Goal: Information Seeking & Learning: Learn about a topic

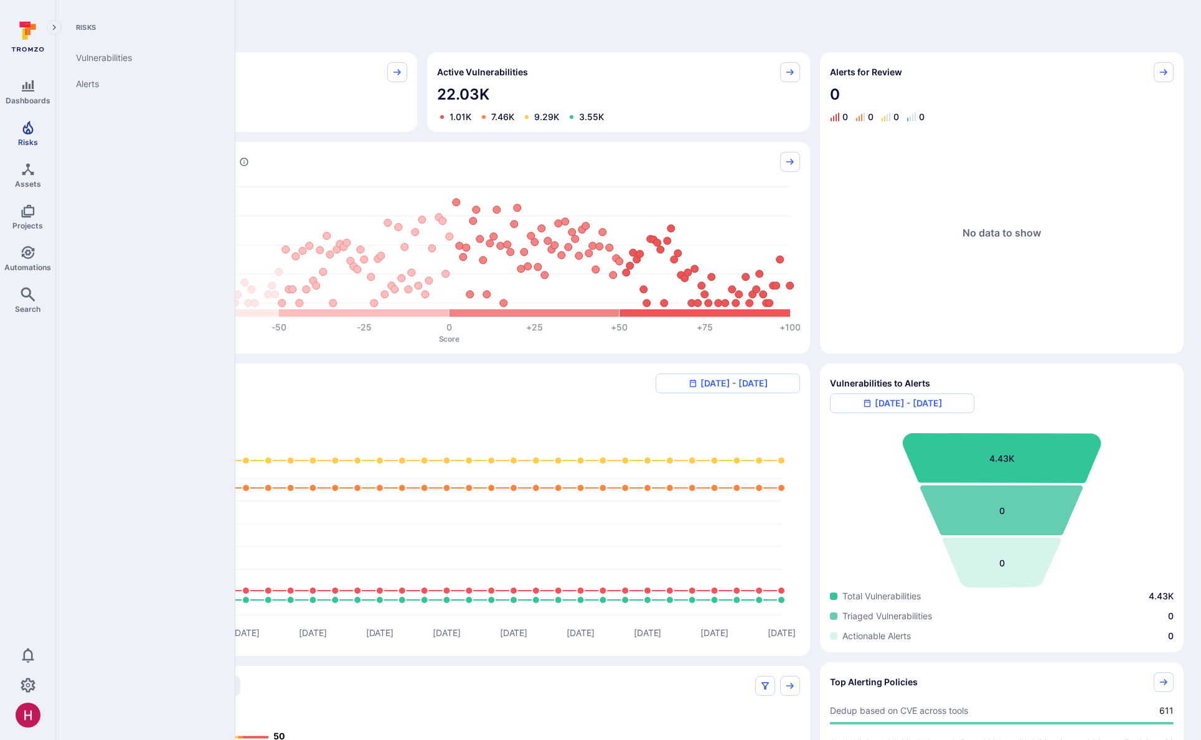
click at [34, 133] on icon "Risks" at bounding box center [28, 127] width 15 height 15
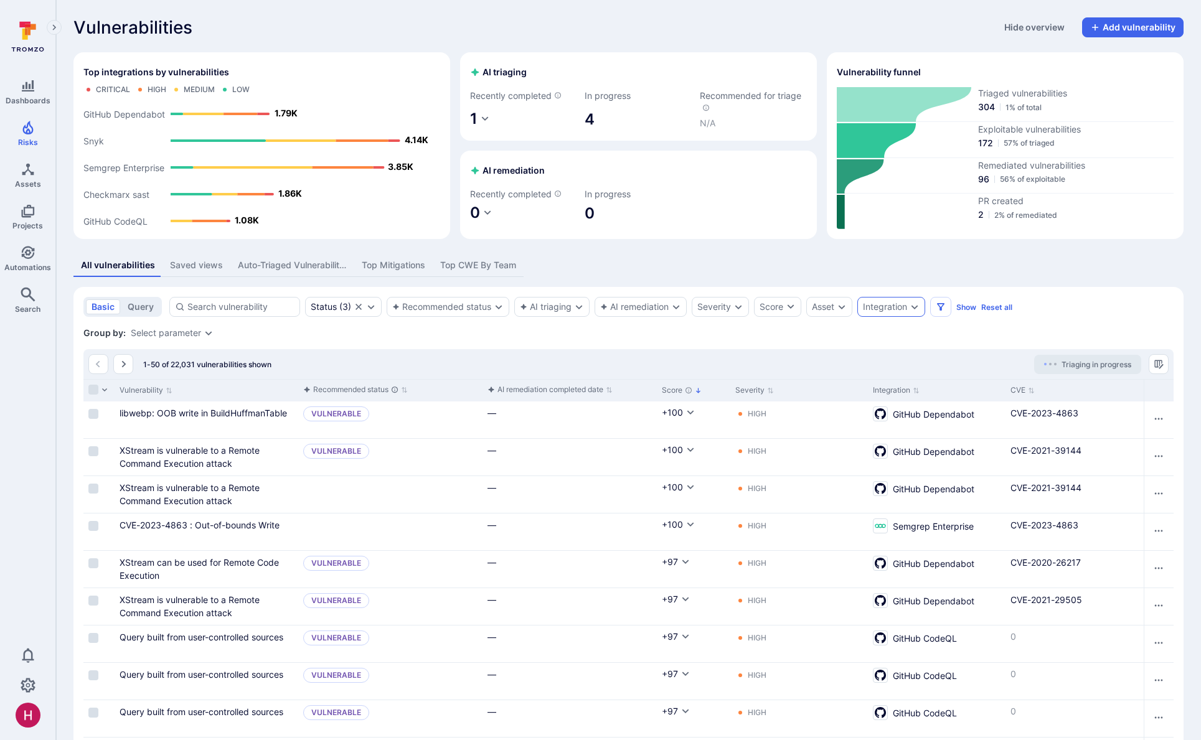
click at [883, 303] on div "Integration" at bounding box center [885, 307] width 44 height 10
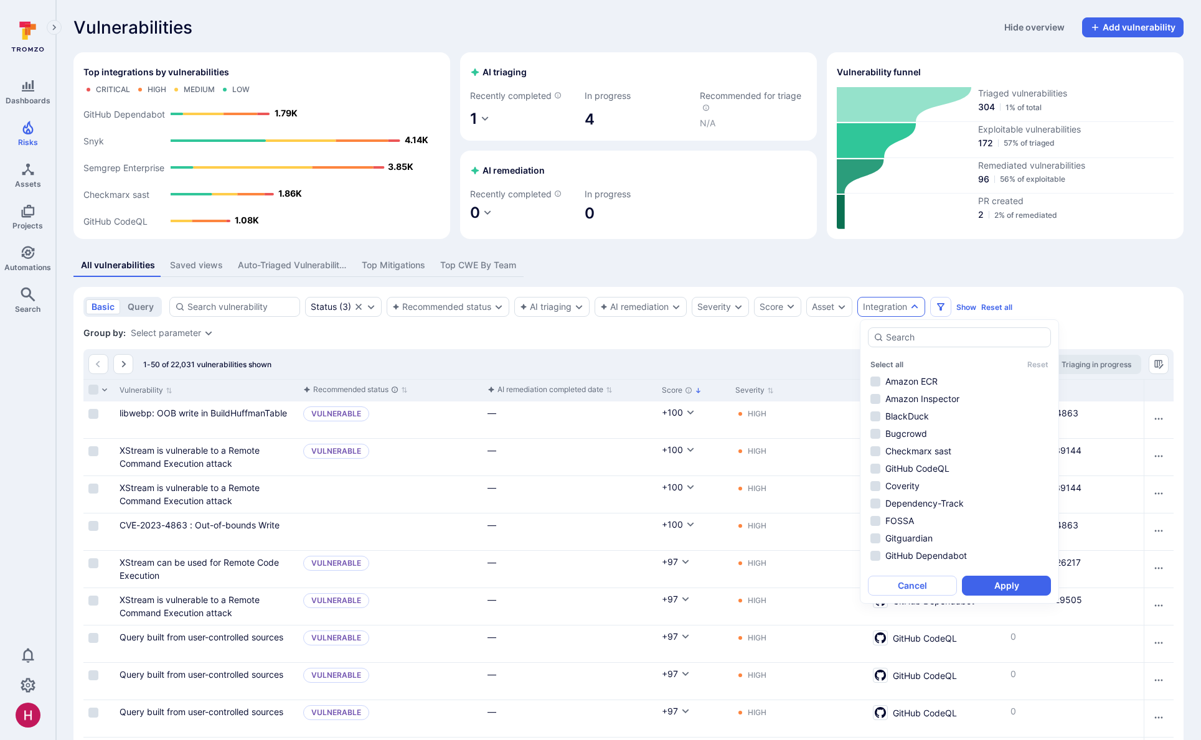
click at [890, 306] on div "Integration" at bounding box center [885, 307] width 44 height 10
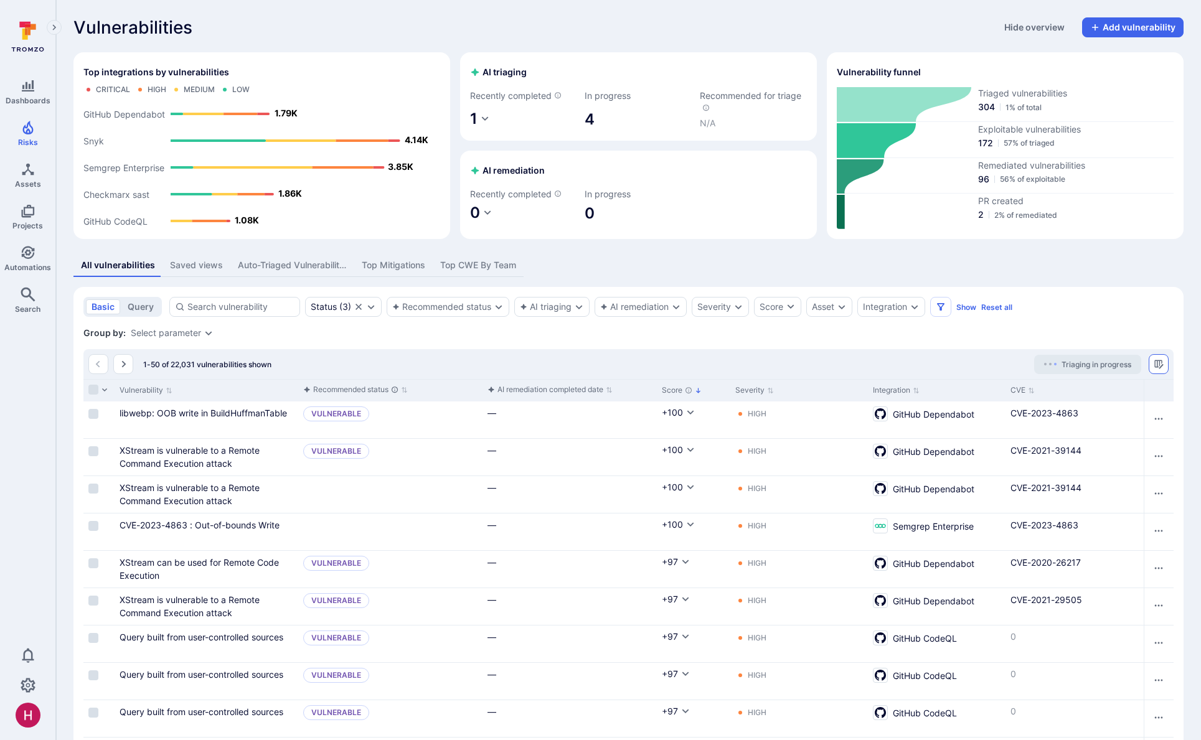
click at [1157, 364] on icon "Manage columns" at bounding box center [1159, 364] width 10 height 10
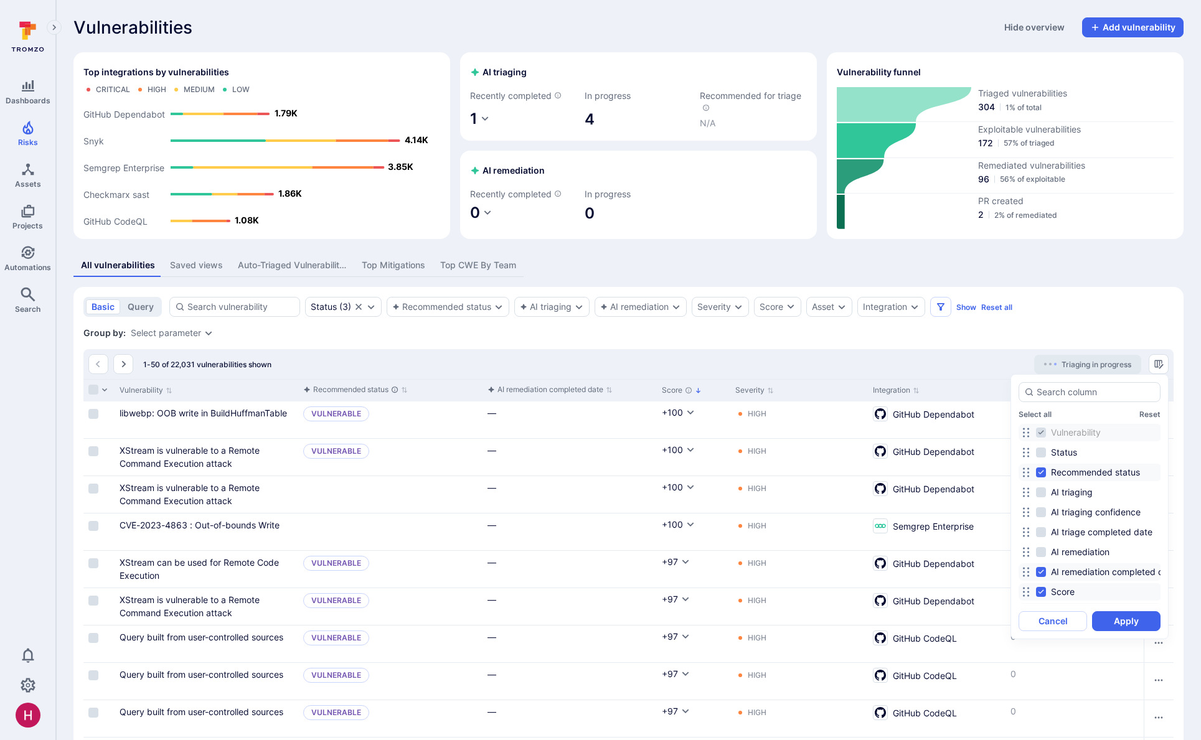
click at [1129, 573] on span "AI remediation completed date" at bounding box center [1114, 572] width 126 height 12
click at [1046, 573] on input "AI remediation completed date" at bounding box center [1041, 572] width 10 height 10
checkbox input "false"
drag, startPoint x: 1134, startPoint y: 619, endPoint x: 921, endPoint y: 436, distance: 280.8
click at [1134, 619] on button "Apply" at bounding box center [1126, 621] width 68 height 20
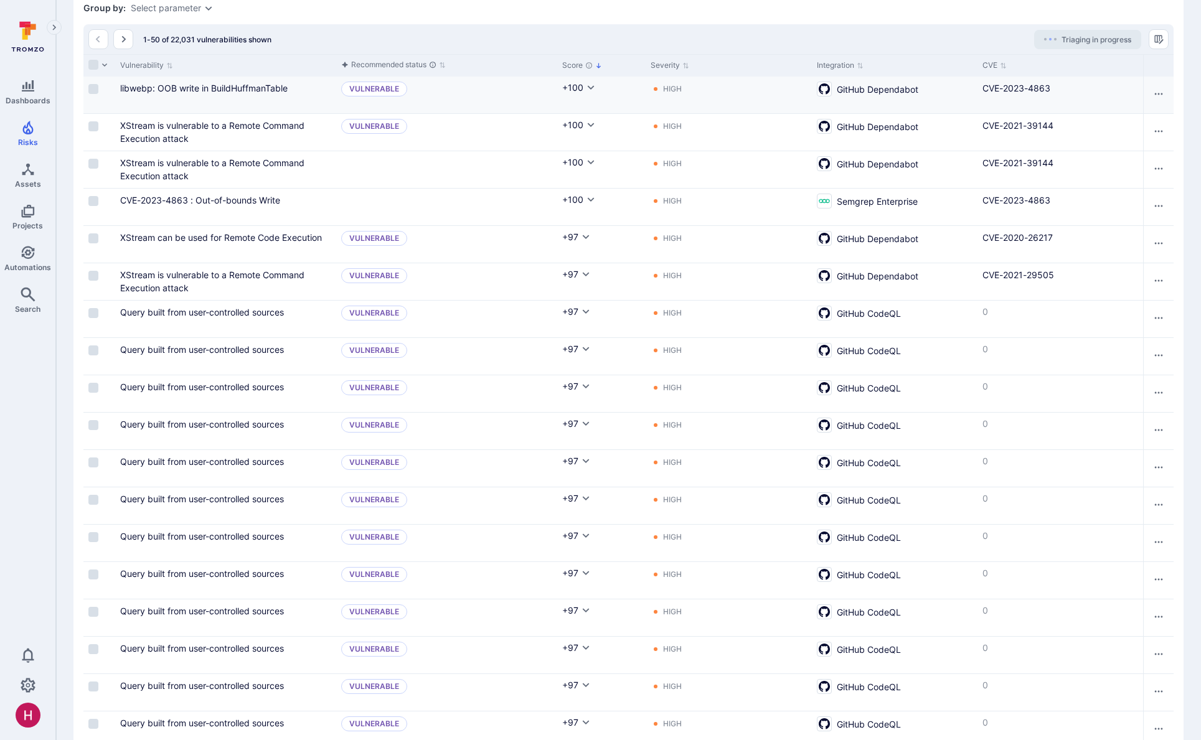
scroll to position [324, 0]
drag, startPoint x: 39, startPoint y: 137, endPoint x: 376, endPoint y: 63, distance: 345.5
click at [39, 136] on link "Risks" at bounding box center [27, 133] width 55 height 37
click at [29, 35] on icon at bounding box center [27, 37] width 55 height 44
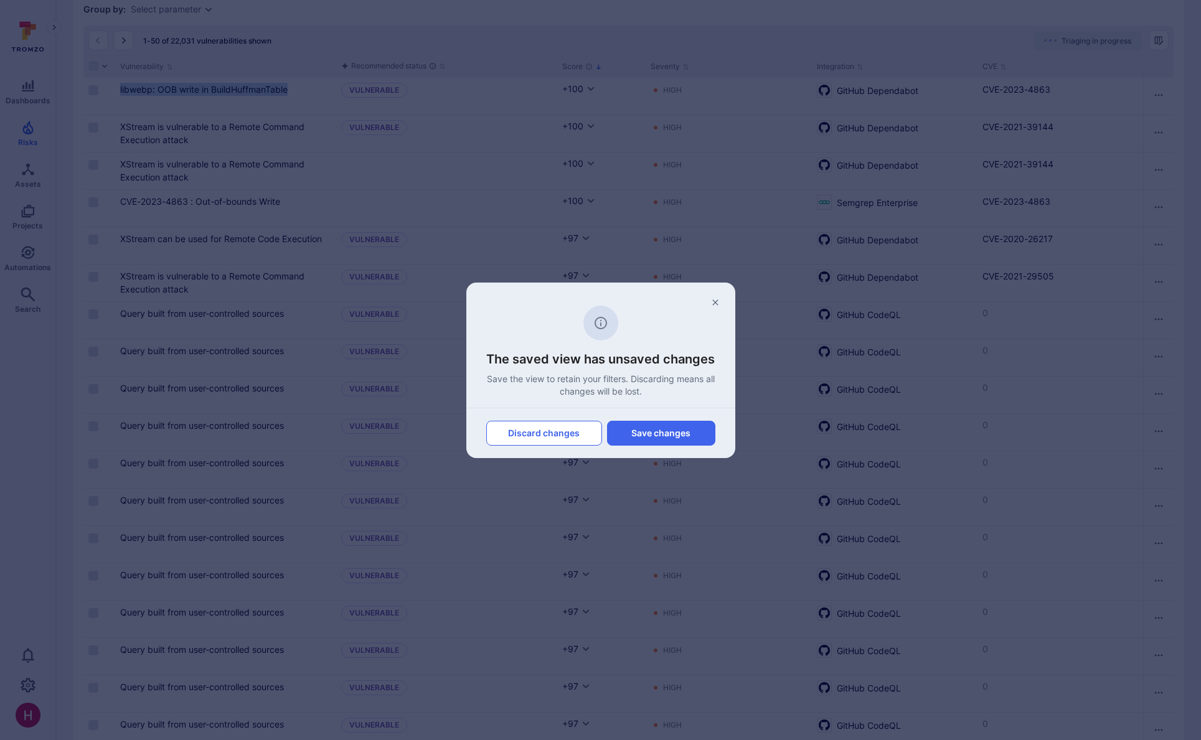
click at [552, 436] on button "Discard changes" at bounding box center [544, 433] width 116 height 25
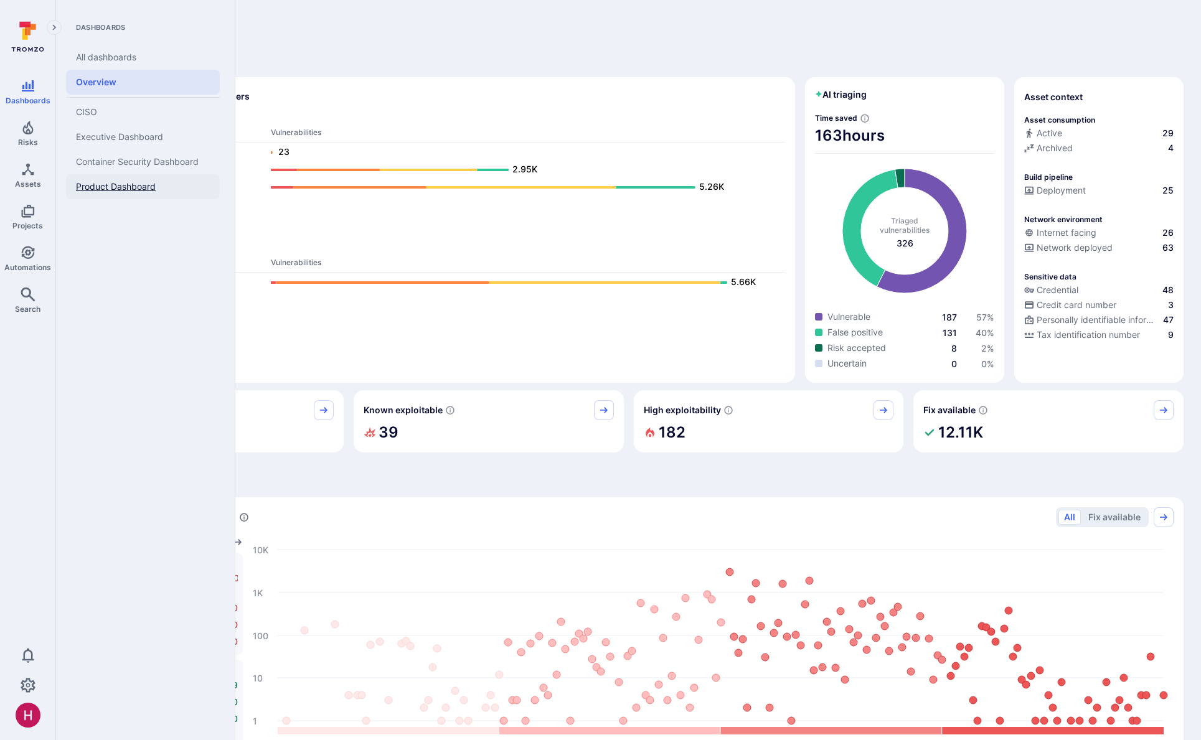
click at [107, 184] on span "Product Dashboard" at bounding box center [116, 186] width 80 height 11
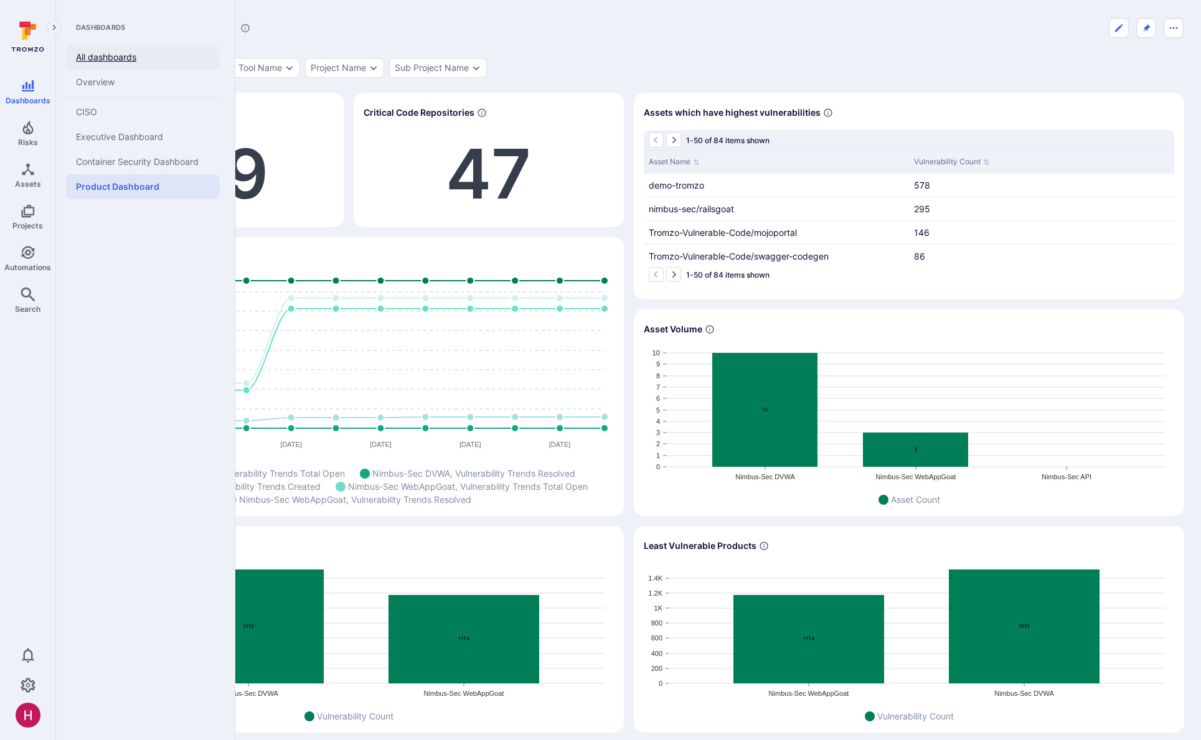
click at [102, 58] on link "All dashboards" at bounding box center [143, 57] width 154 height 25
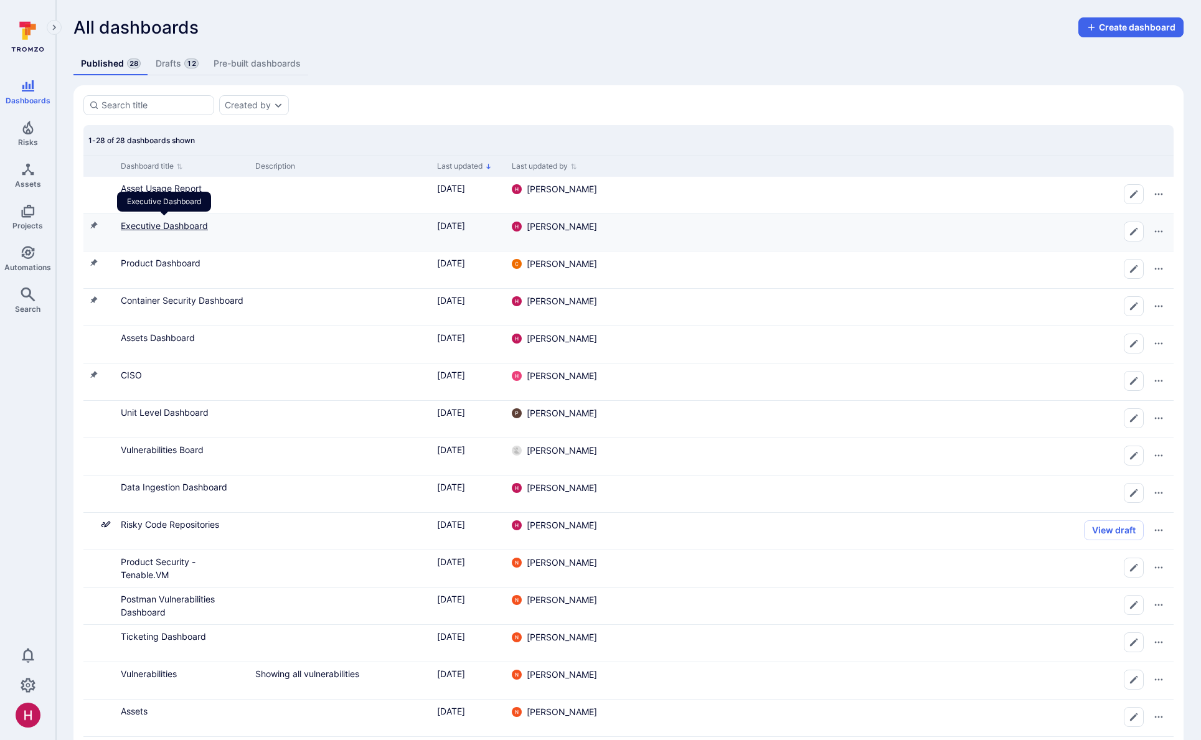
click at [184, 227] on link "Executive Dashboard" at bounding box center [164, 225] width 87 height 11
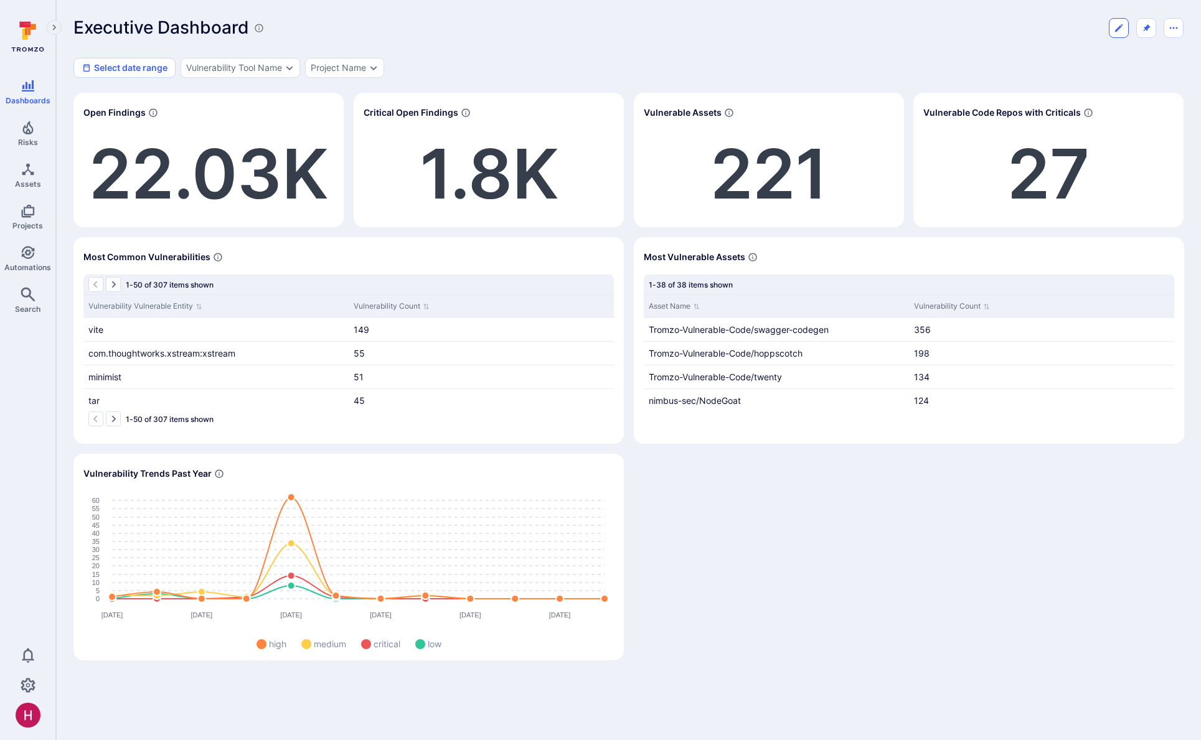
click at [1119, 31] on icon "Edit dashboard" at bounding box center [1119, 28] width 10 height 10
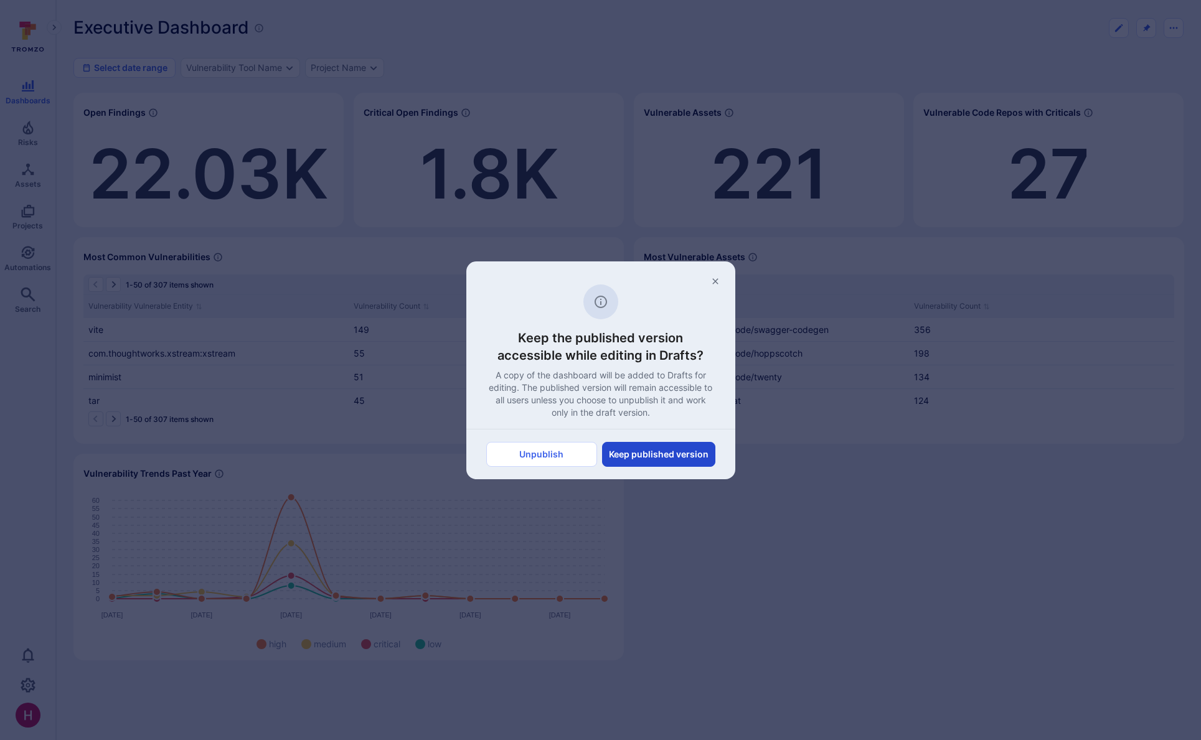
click at [632, 461] on button "Keep published version" at bounding box center [658, 454] width 113 height 25
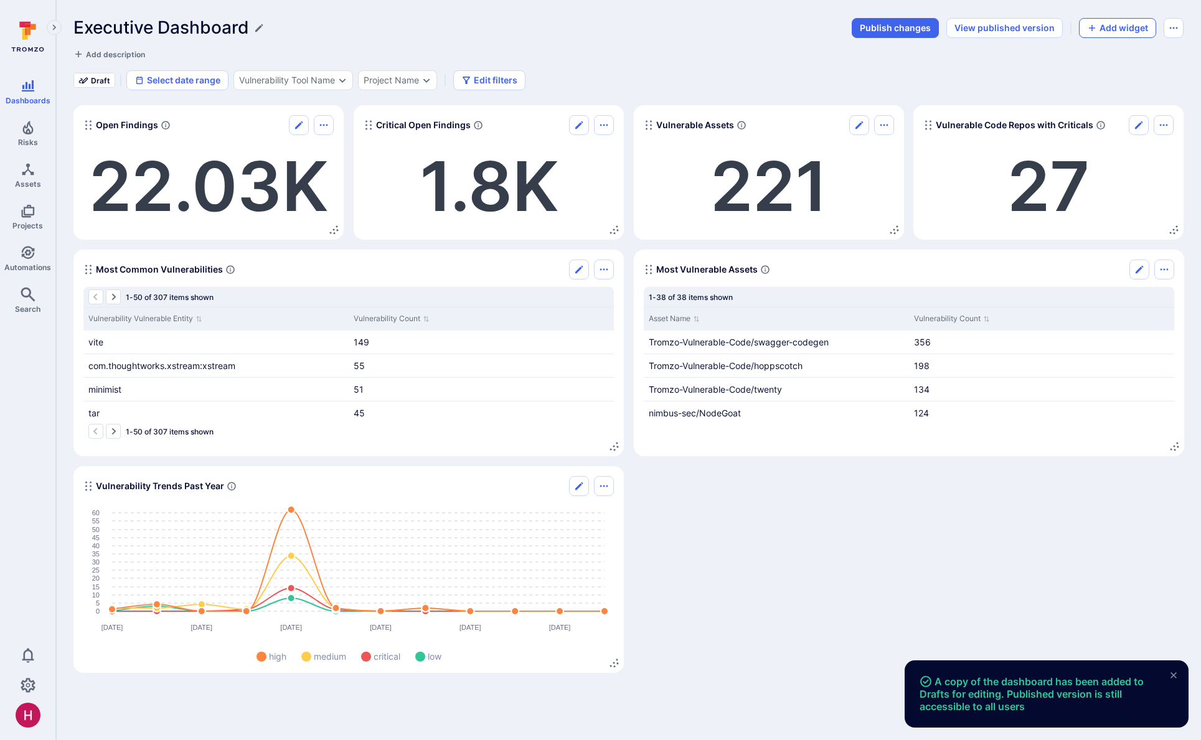
click at [1107, 32] on button "Add widget" at bounding box center [1117, 28] width 77 height 20
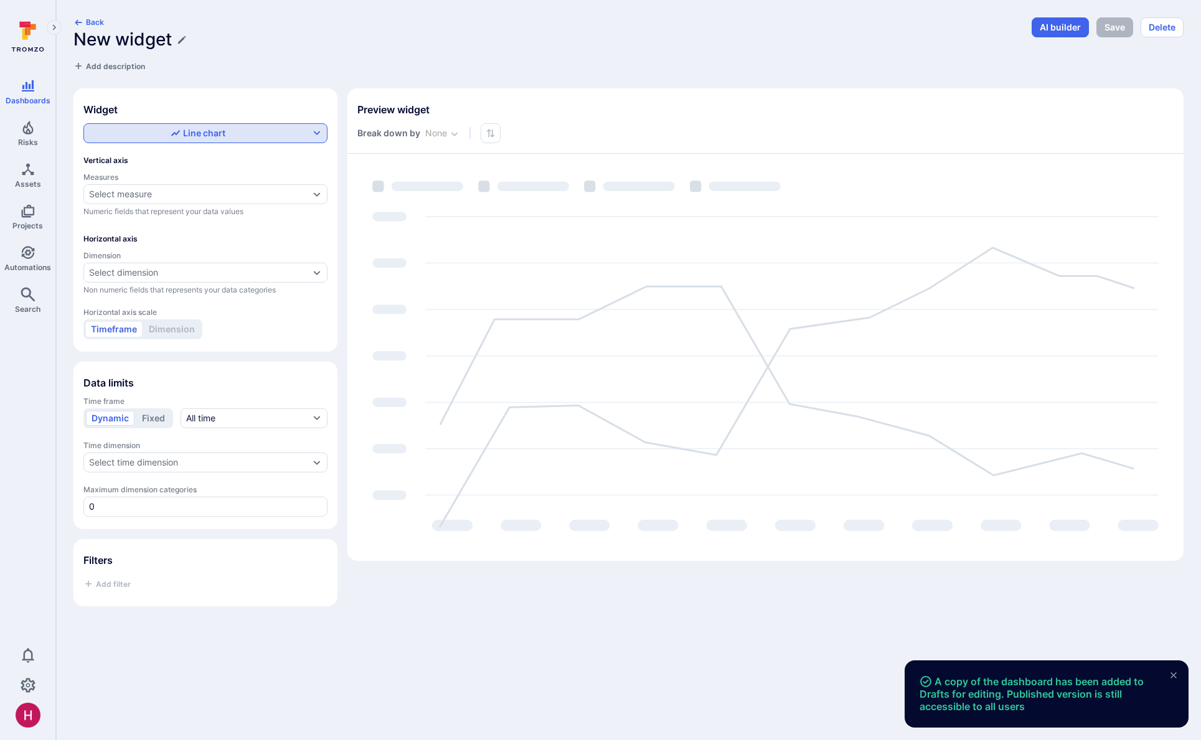
click at [244, 136] on div "Line chart" at bounding box center [198, 133] width 223 height 12
click at [266, 100] on div at bounding box center [600, 370] width 1201 height 740
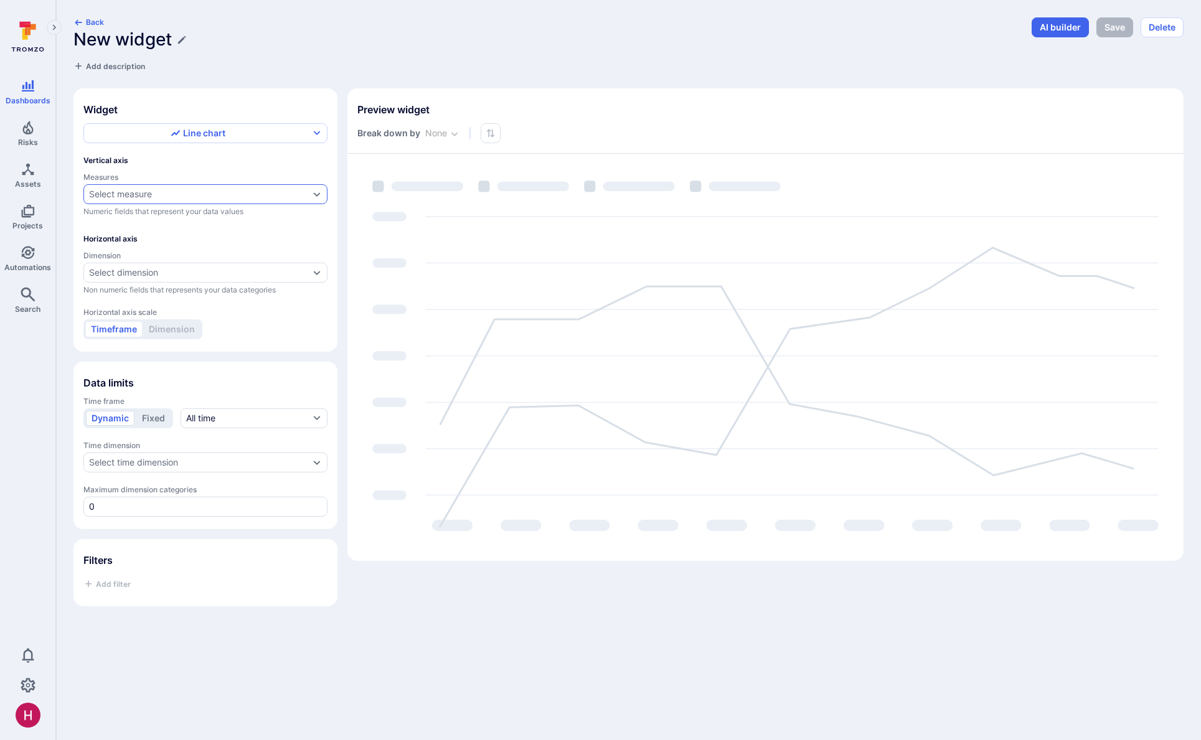
click at [124, 195] on div "Select measure" at bounding box center [120, 194] width 63 height 10
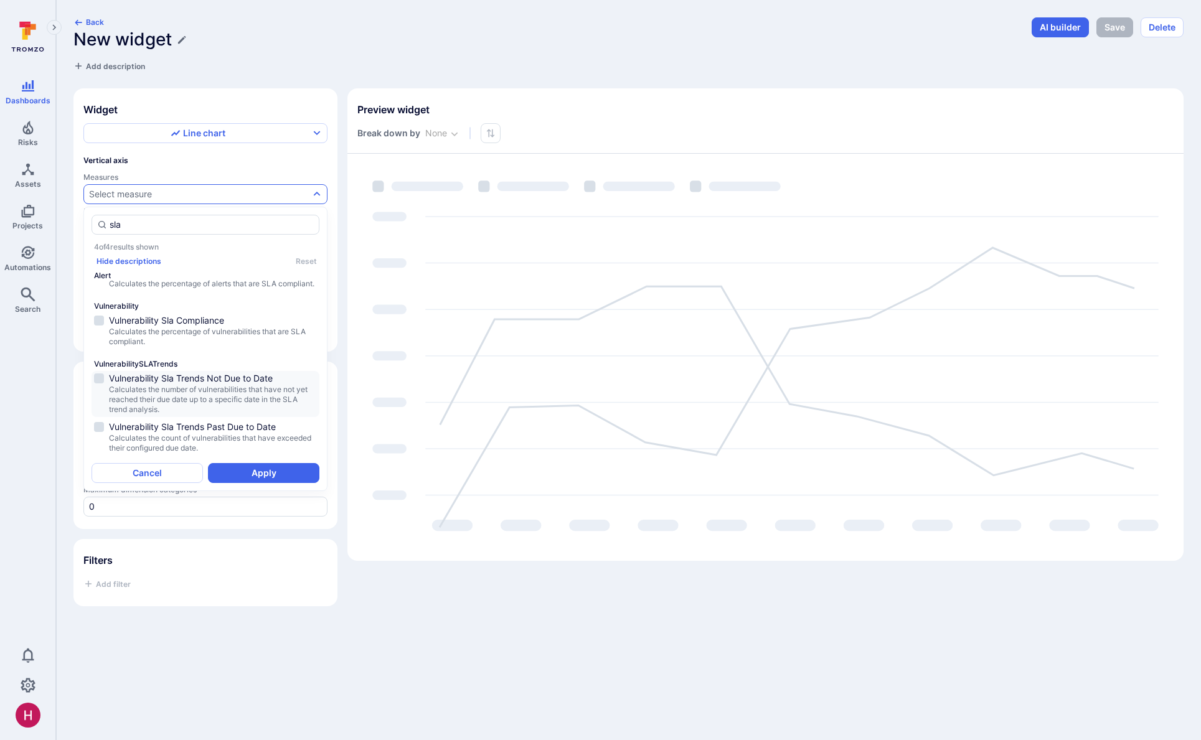
scroll to position [27, 0]
type input "sla"
click at [313, 161] on span "Vertical axis" at bounding box center [205, 160] width 244 height 9
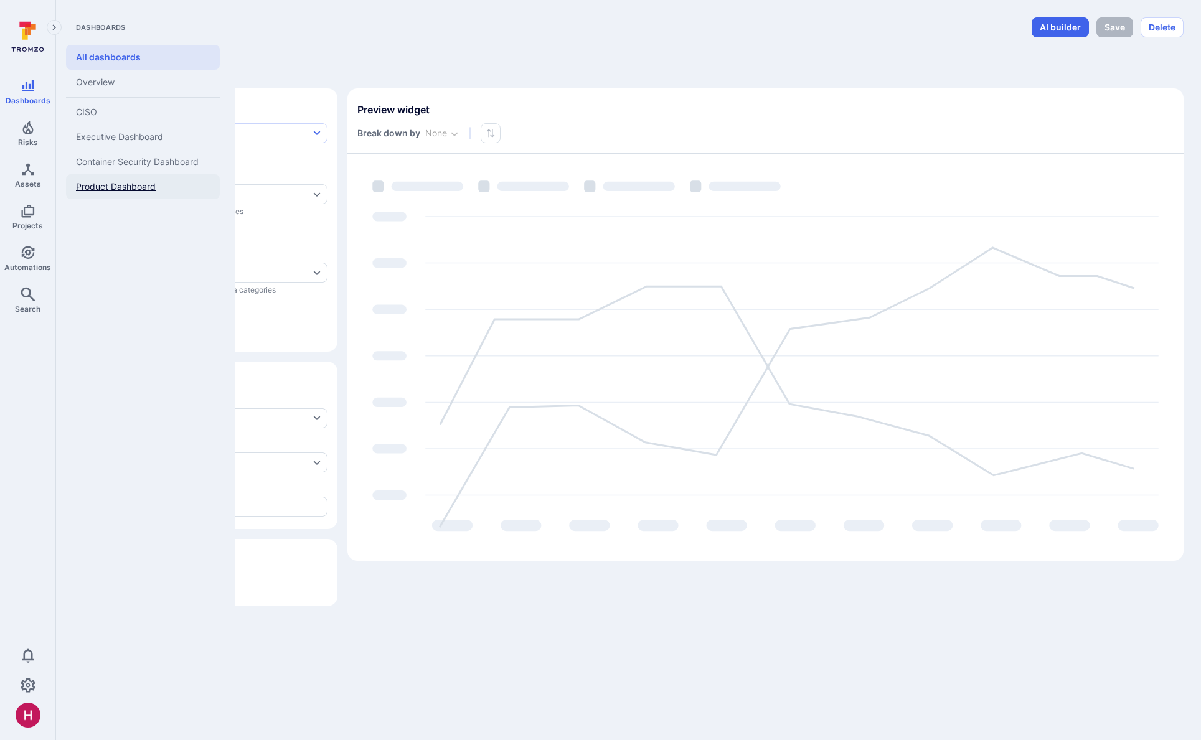
click at [131, 190] on span "Product Dashboard" at bounding box center [116, 186] width 80 height 11
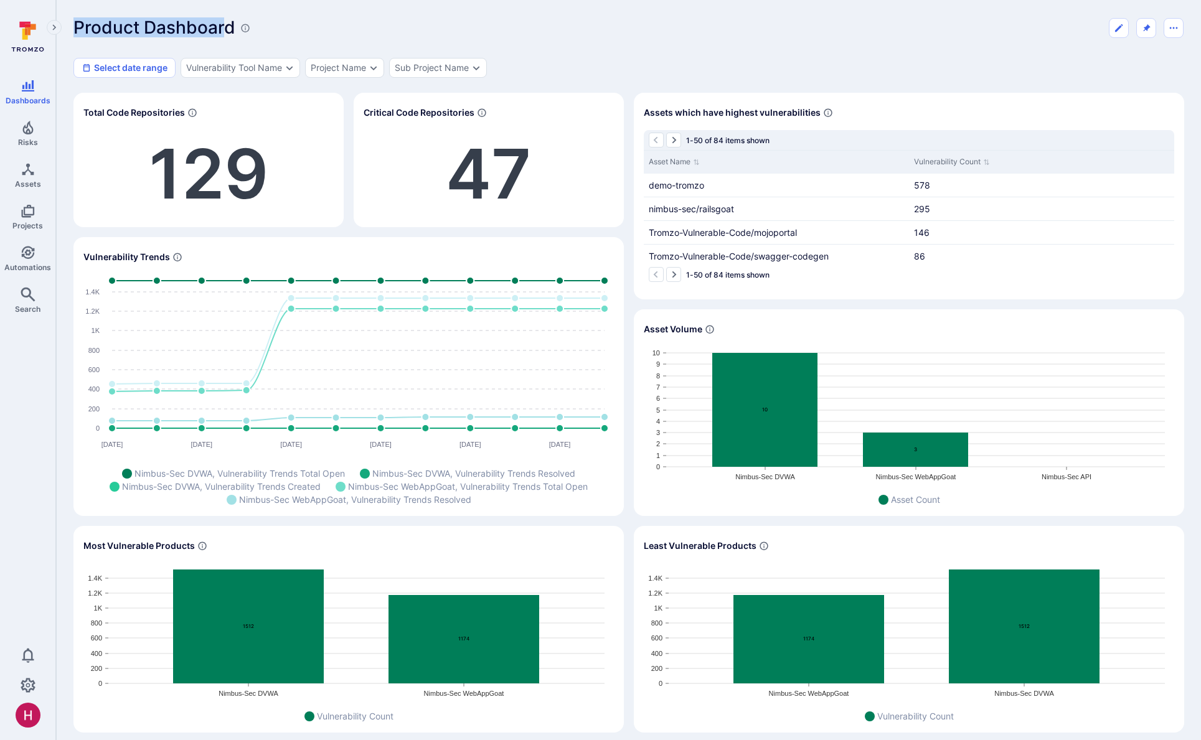
drag, startPoint x: 149, startPoint y: 24, endPoint x: 224, endPoint y: 24, distance: 74.7
click at [224, 24] on div "Product Dashboard Select date range Vulnerability Tool Name Project Name Sub Pr…" at bounding box center [628, 519] width 1145 height 1039
click at [224, 24] on h1 "Product Dashboard" at bounding box center [154, 27] width 162 height 21
drag, startPoint x: 699, startPoint y: 114, endPoint x: 798, endPoint y: 116, distance: 98.4
click at [799, 115] on span "Assets which have highest vulnerabilities" at bounding box center [732, 112] width 177 height 12
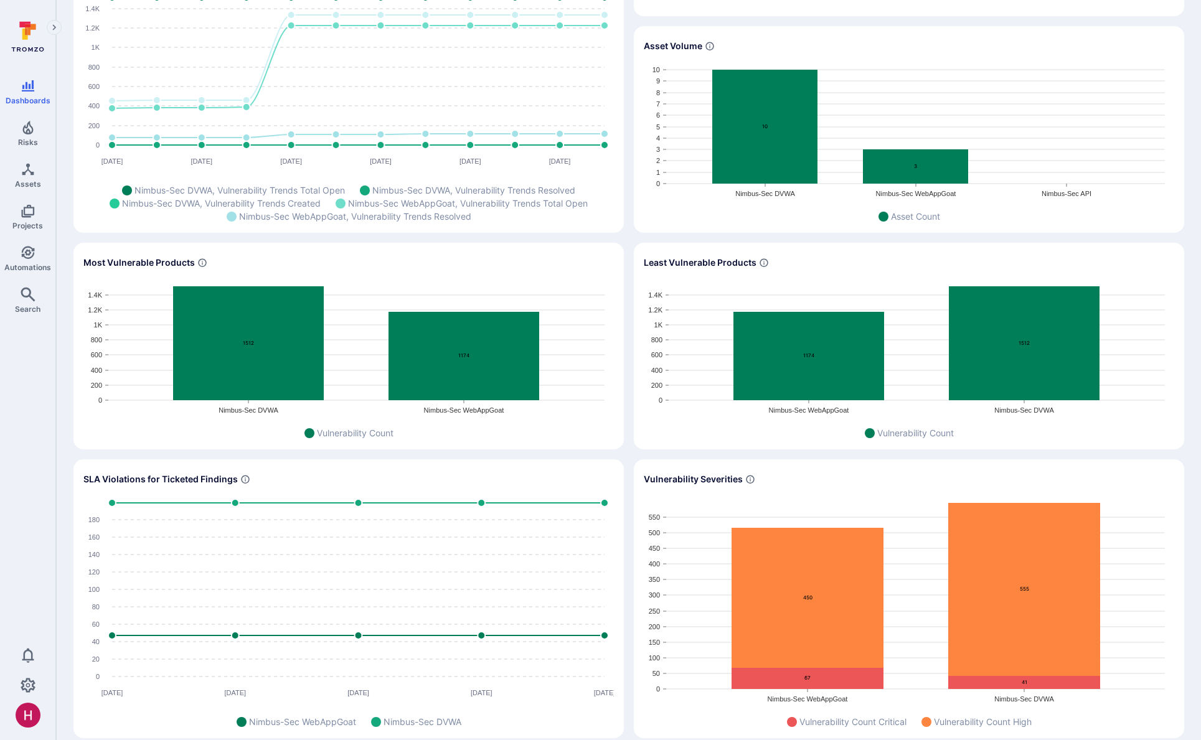
scroll to position [1, 0]
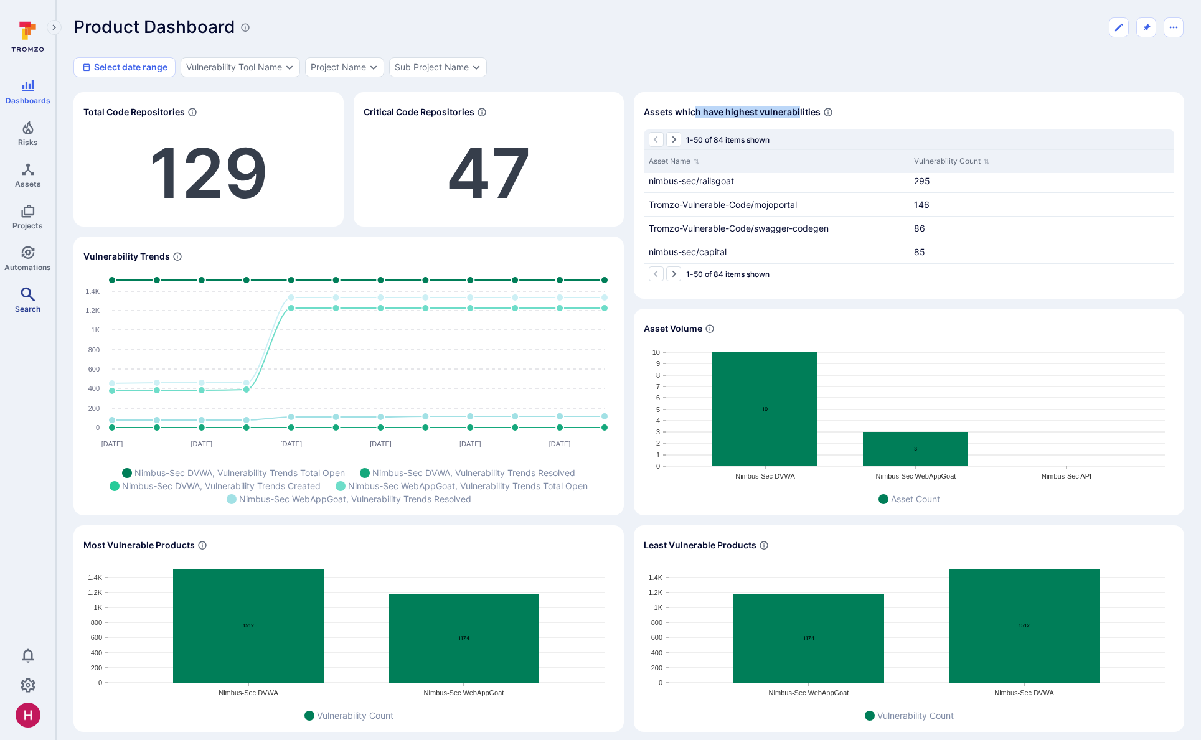
drag, startPoint x: 29, startPoint y: 298, endPoint x: 36, endPoint y: 293, distance: 8.1
click at [29, 298] on icon "Search" at bounding box center [28, 294] width 15 height 15
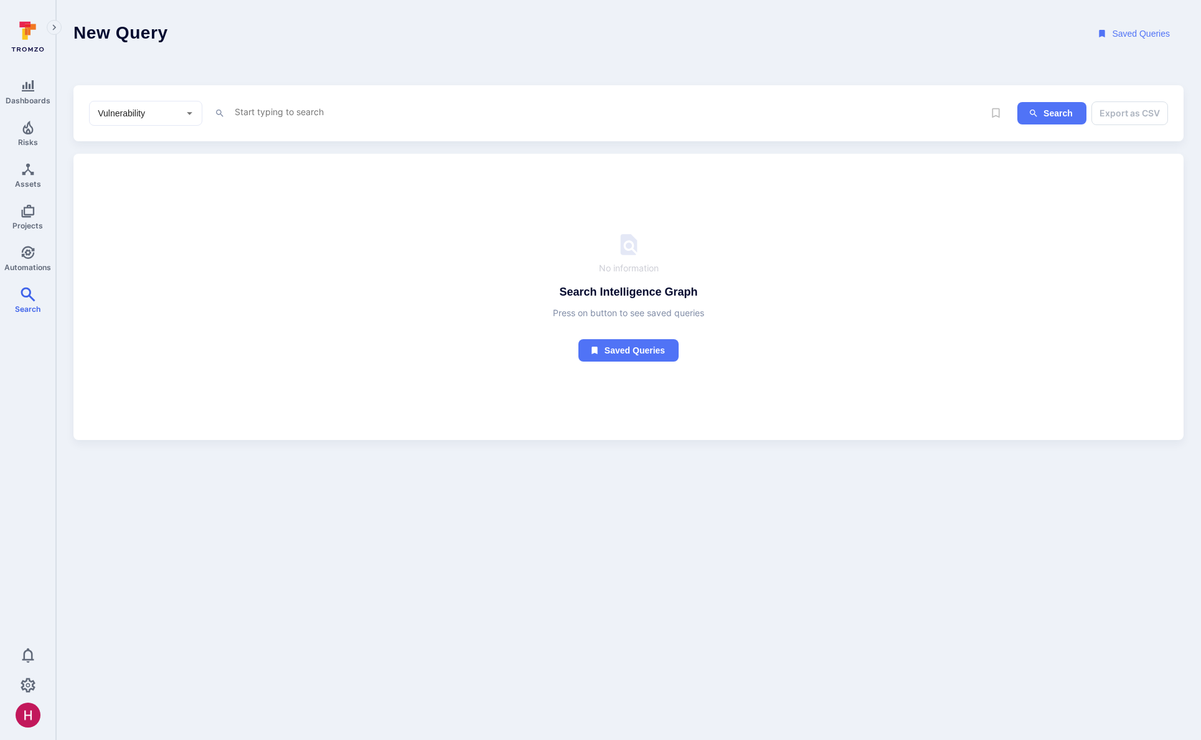
click at [276, 120] on div "x" at bounding box center [592, 113] width 718 height 19
click at [276, 116] on textarea "Intelligence Graph search area" at bounding box center [592, 112] width 718 height 16
click at [257, 194] on li "su mmary" at bounding box center [321, 195] width 158 height 17
click at [265, 174] on li "~ contains" at bounding box center [321, 174] width 158 height 17
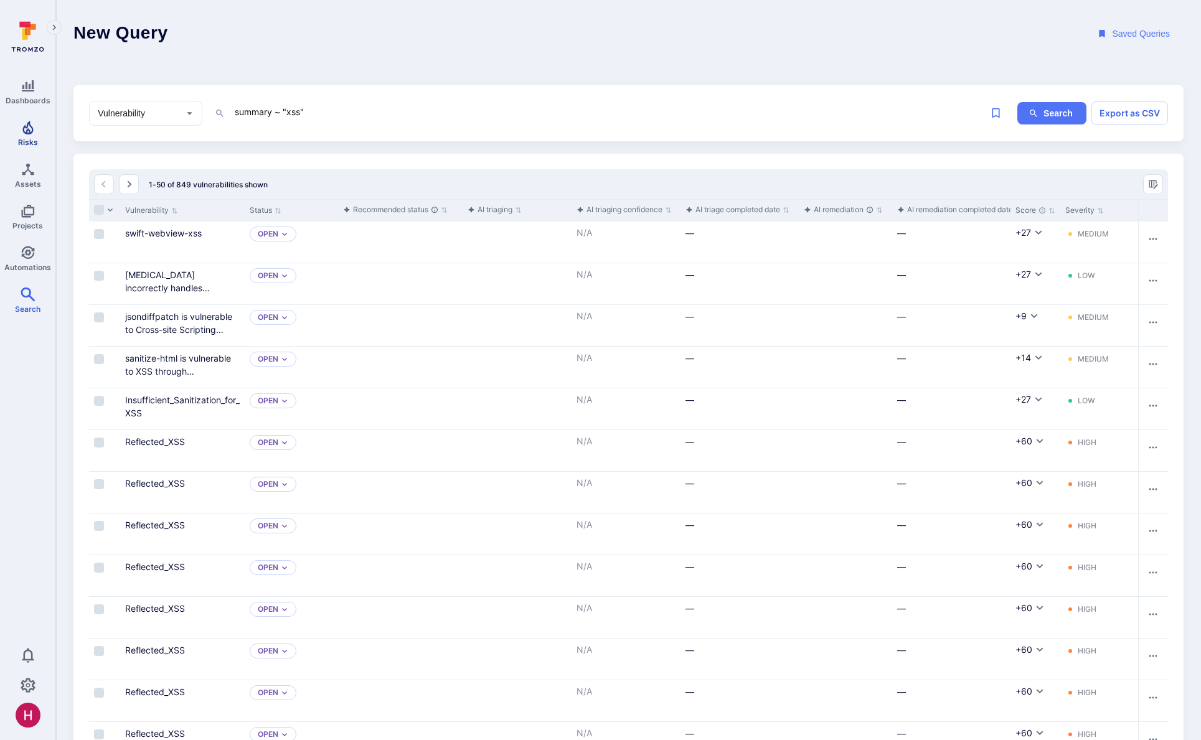
type textarea "summary ~ "xss""
click at [27, 123] on icon "Risks" at bounding box center [28, 127] width 15 height 15
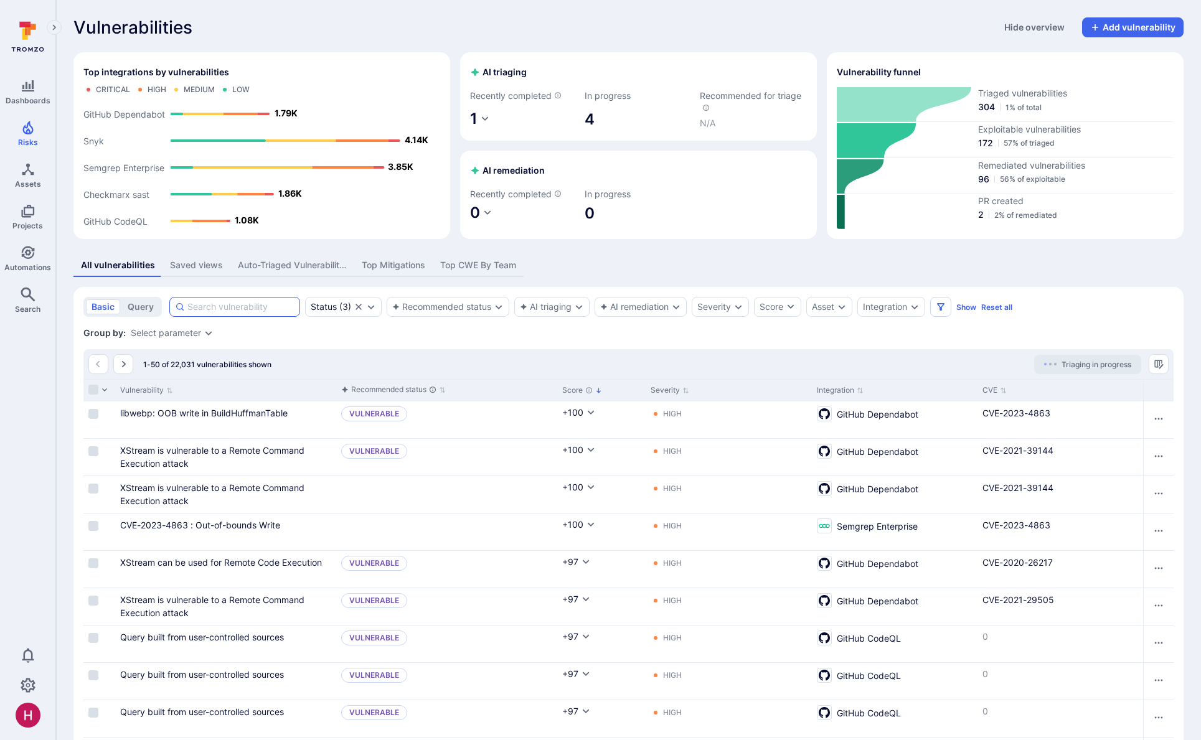
click at [224, 308] on input at bounding box center [240, 307] width 107 height 12
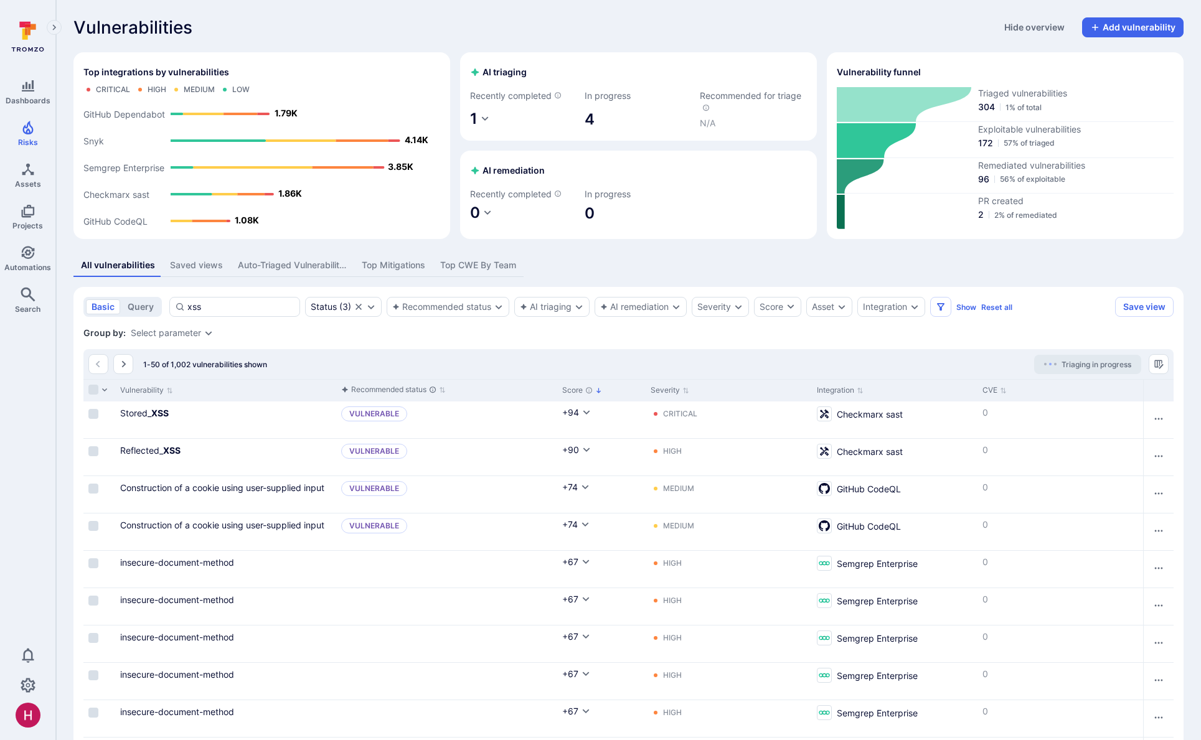
type input "xss"
click at [199, 333] on div "Select parameter" at bounding box center [166, 333] width 70 height 10
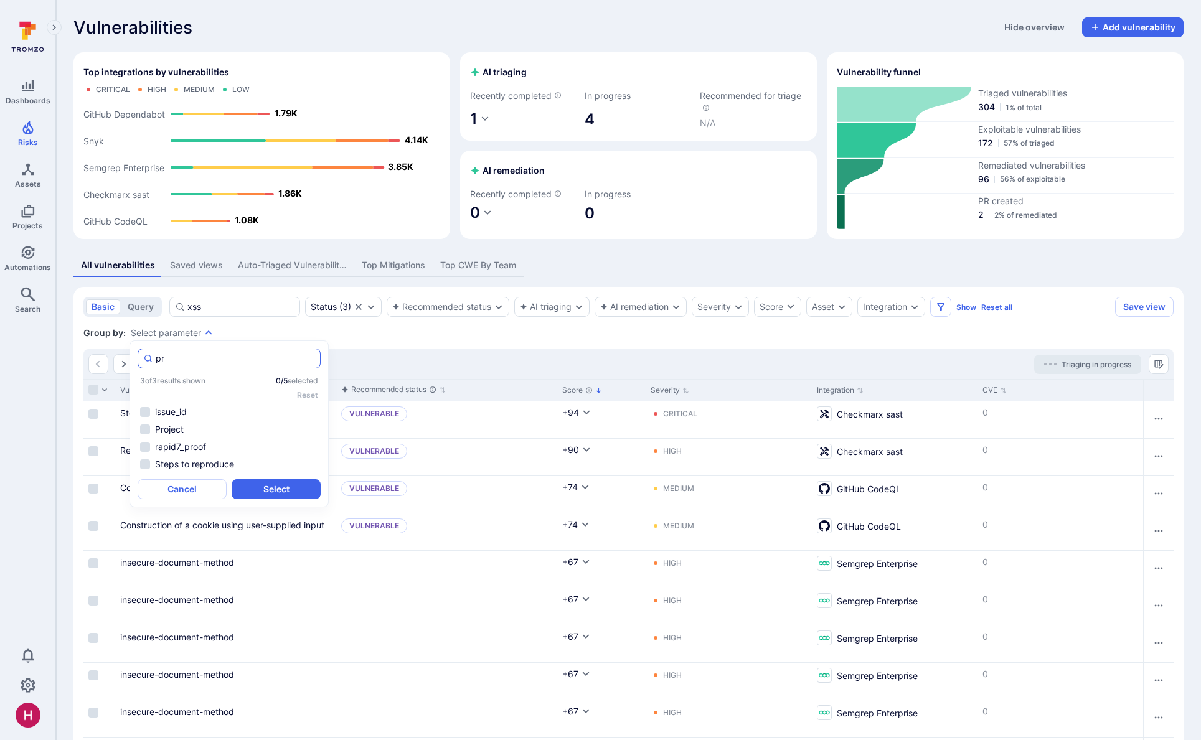
type input "pro"
click at [184, 429] on li "Project" at bounding box center [229, 429] width 183 height 15
click at [286, 487] on button "Select" at bounding box center [276, 489] width 89 height 20
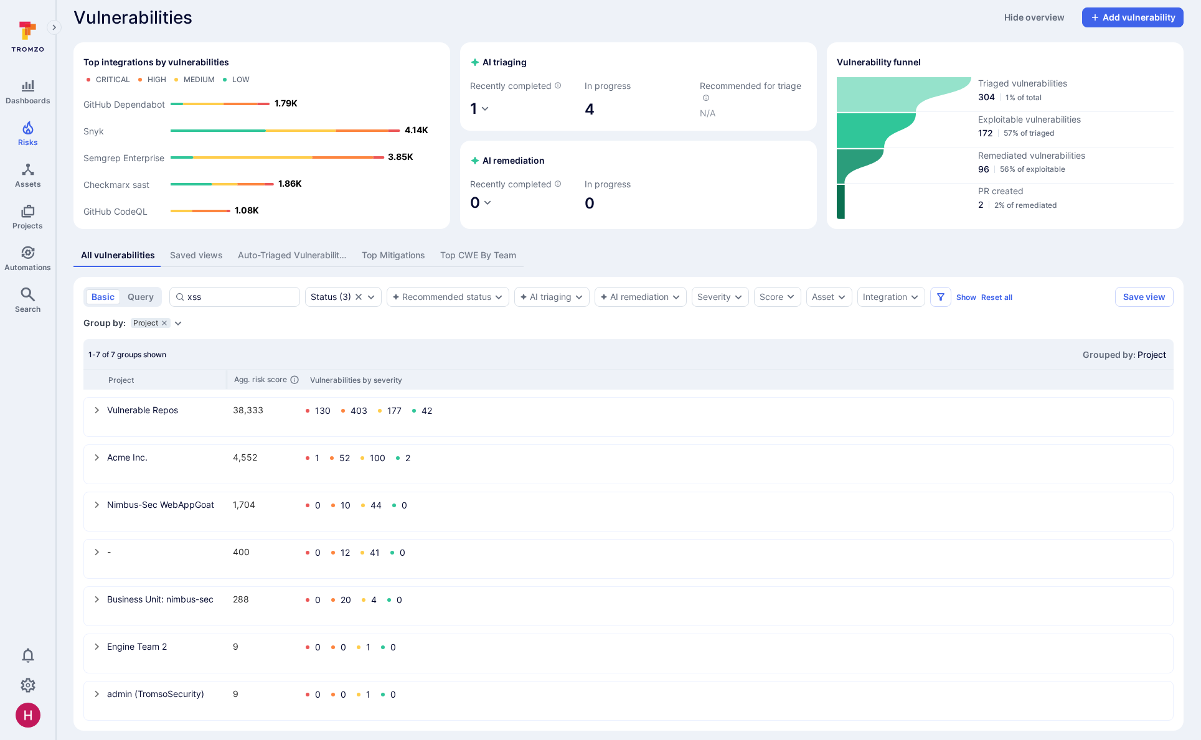
scroll to position [18, 0]
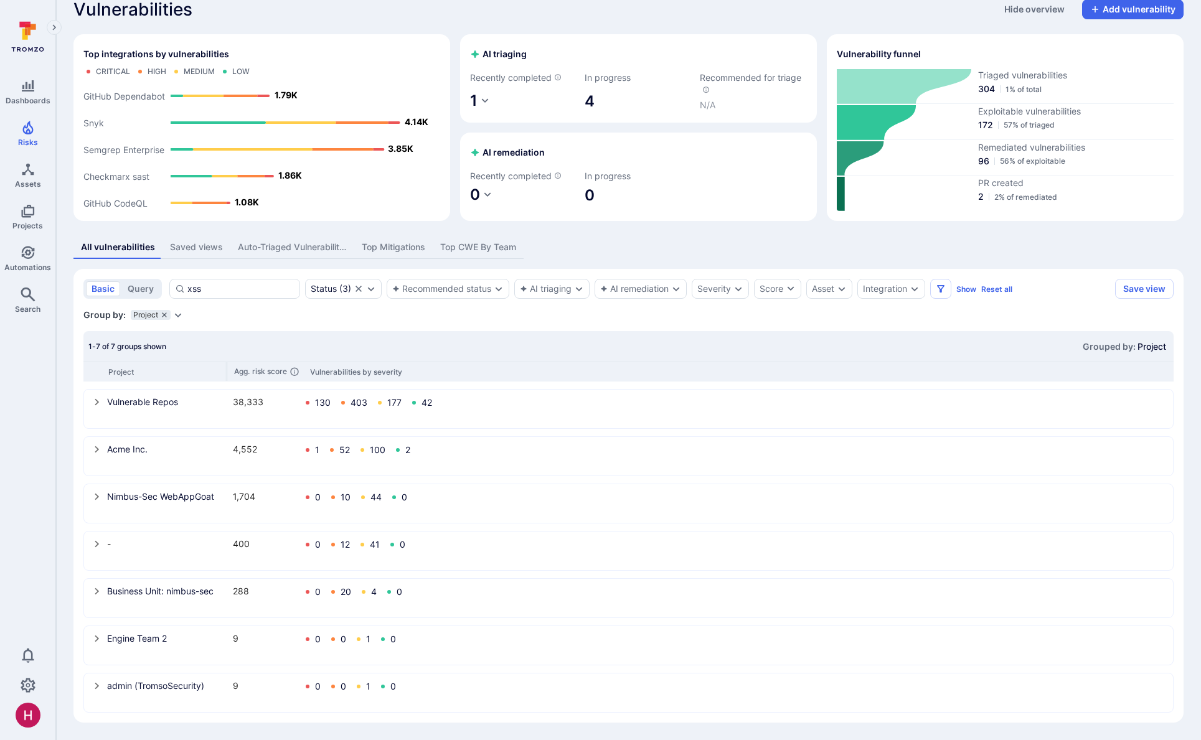
click at [161, 314] on icon "grouping parameters" at bounding box center [164, 314] width 7 height 7
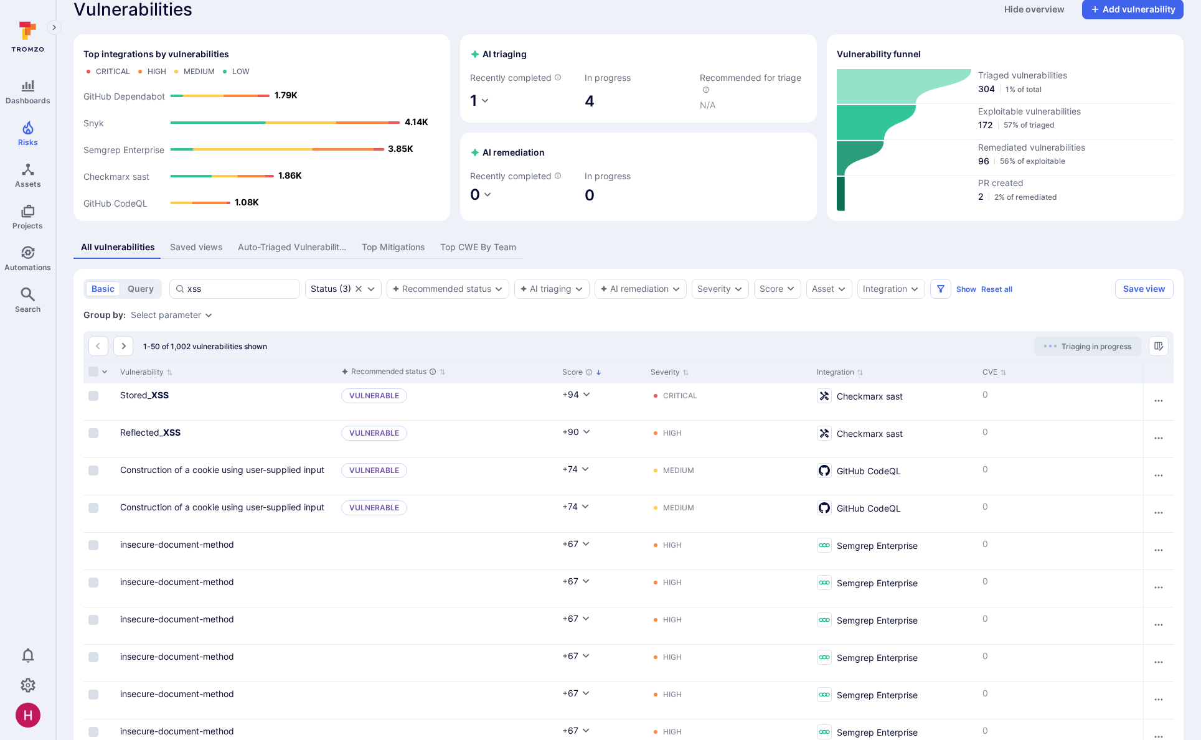
click at [181, 314] on div "Select parameter" at bounding box center [166, 315] width 70 height 10
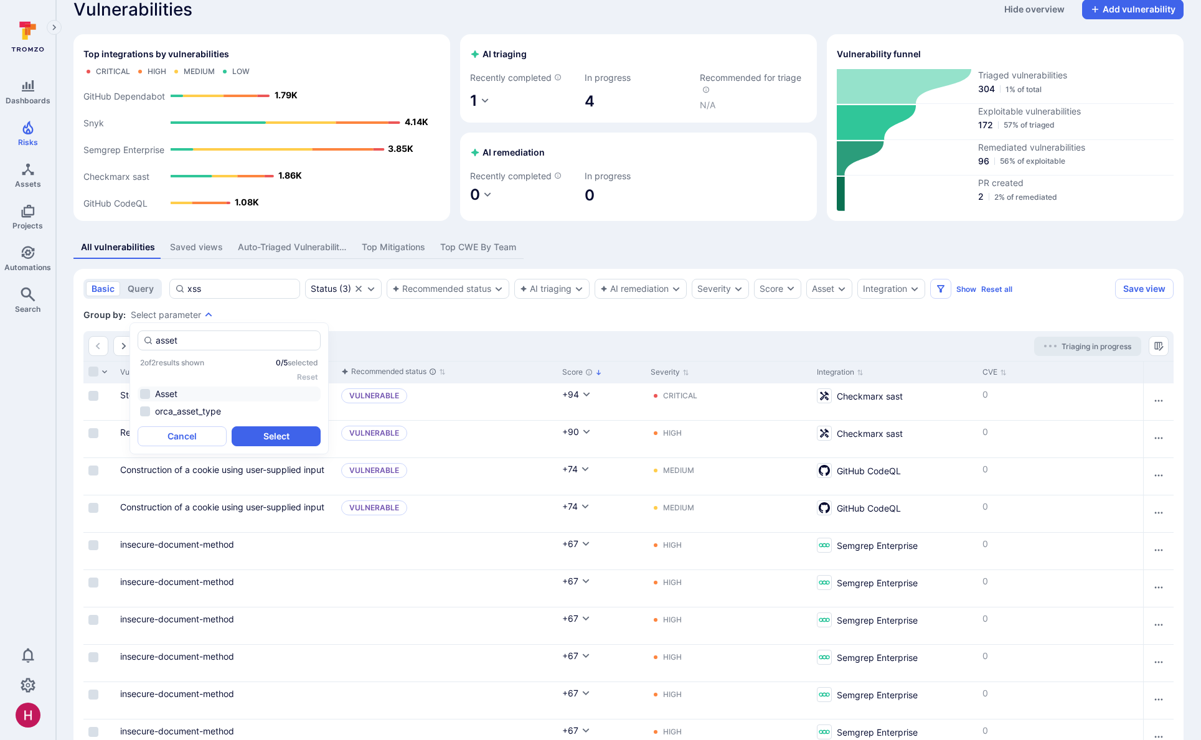
click at [177, 394] on li "Asset" at bounding box center [229, 394] width 183 height 15
type input "asset"
click at [284, 435] on button "Select" at bounding box center [276, 436] width 89 height 20
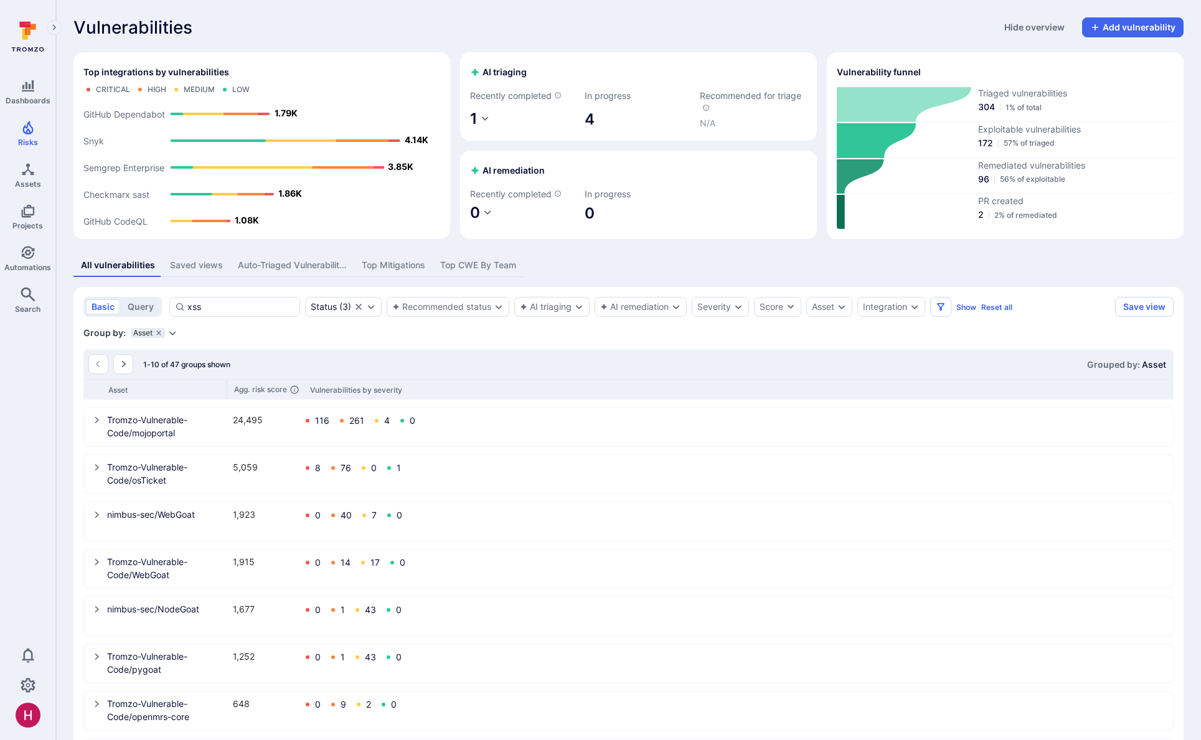
click at [97, 422] on icon "select group" at bounding box center [97, 420] width 10 height 10
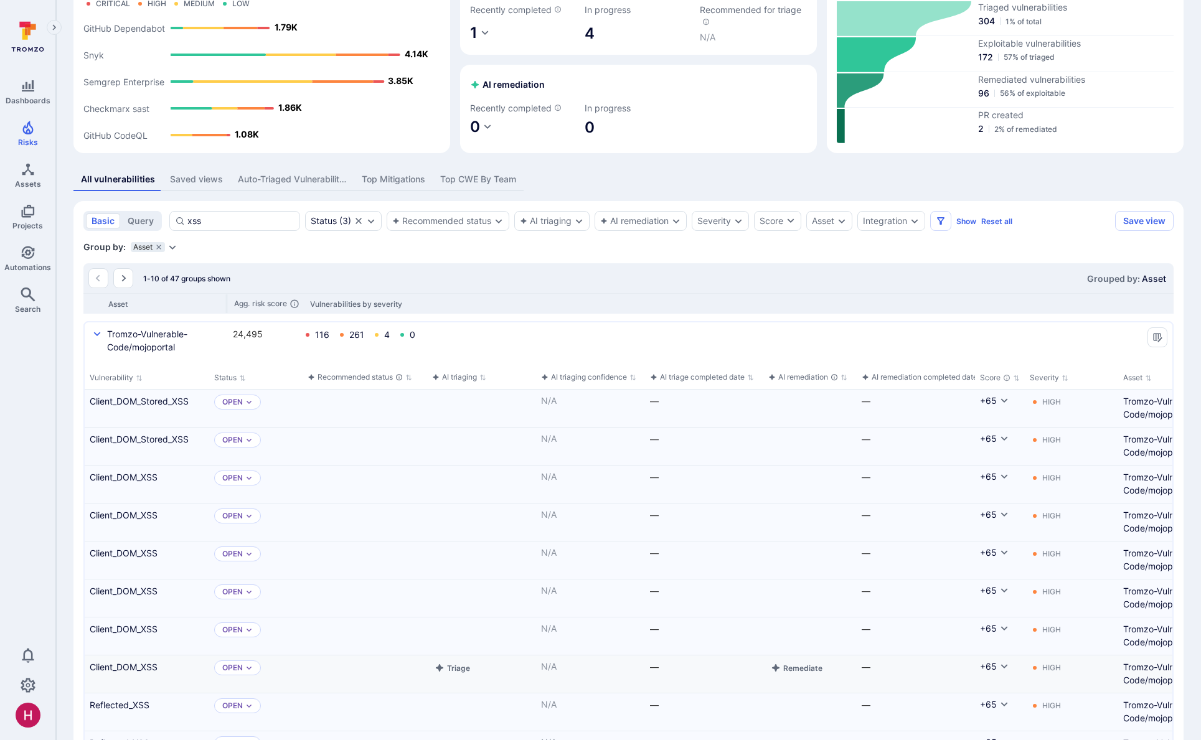
scroll to position [101, 0]
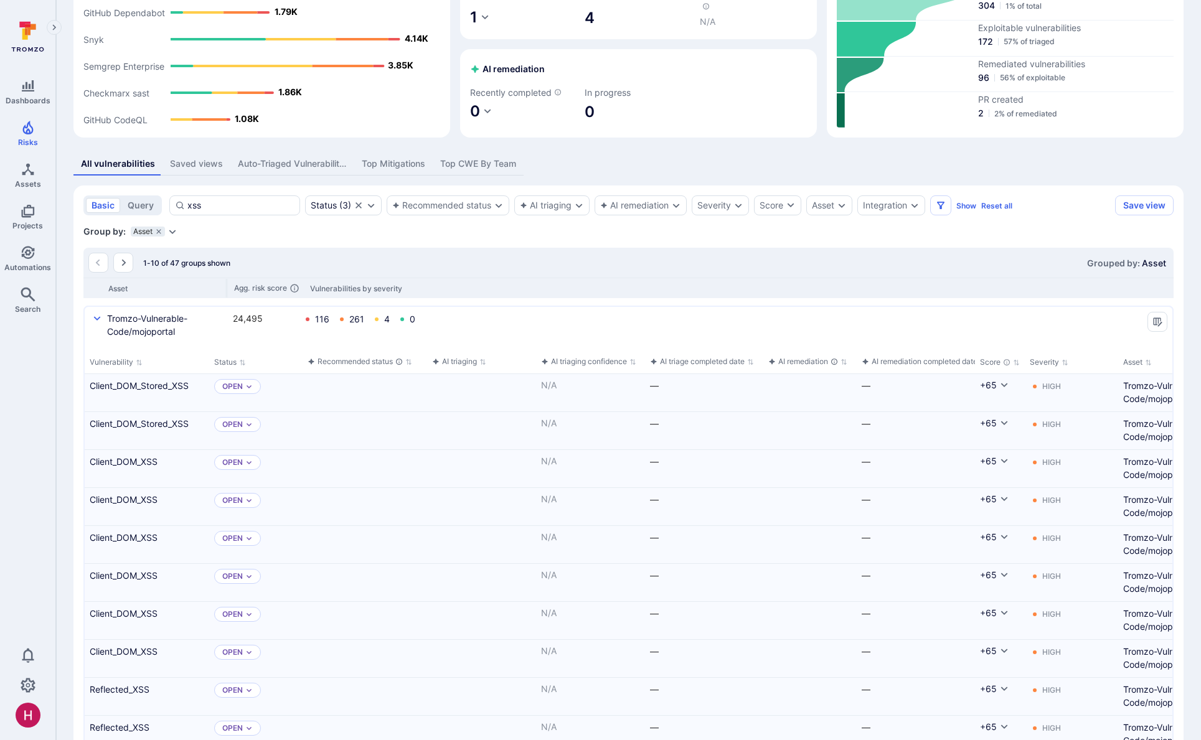
click at [96, 317] on icon "select group" at bounding box center [97, 319] width 10 height 10
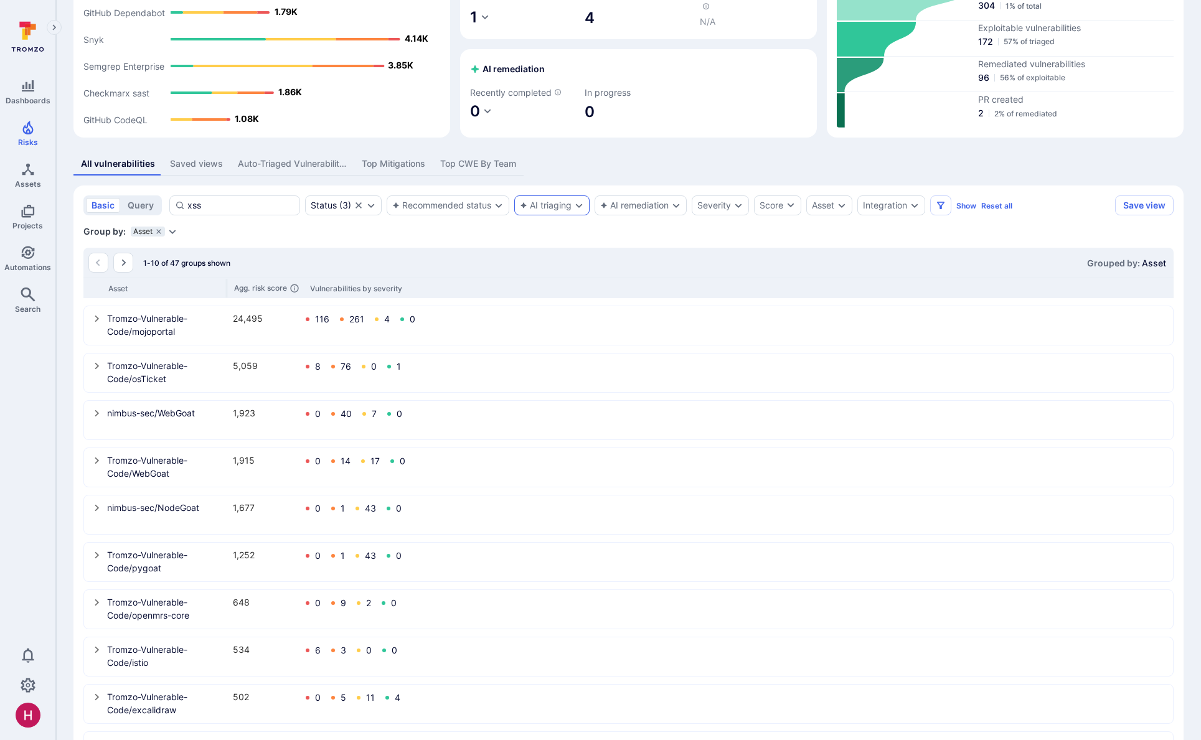
click at [567, 204] on div "AI triaging" at bounding box center [546, 205] width 52 height 10
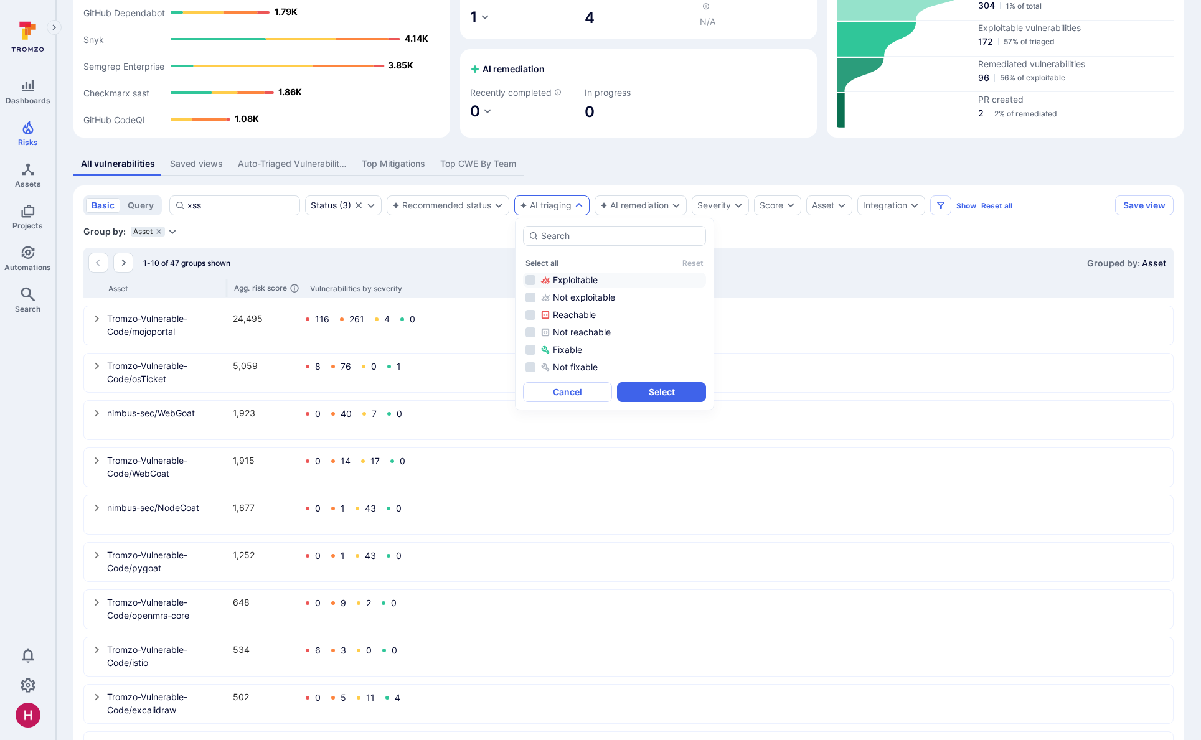
click at [583, 277] on div "Exploitable" at bounding box center [621, 280] width 163 height 12
click at [590, 313] on div "Reachable" at bounding box center [621, 315] width 163 height 12
click at [646, 390] on button "Select" at bounding box center [661, 392] width 89 height 20
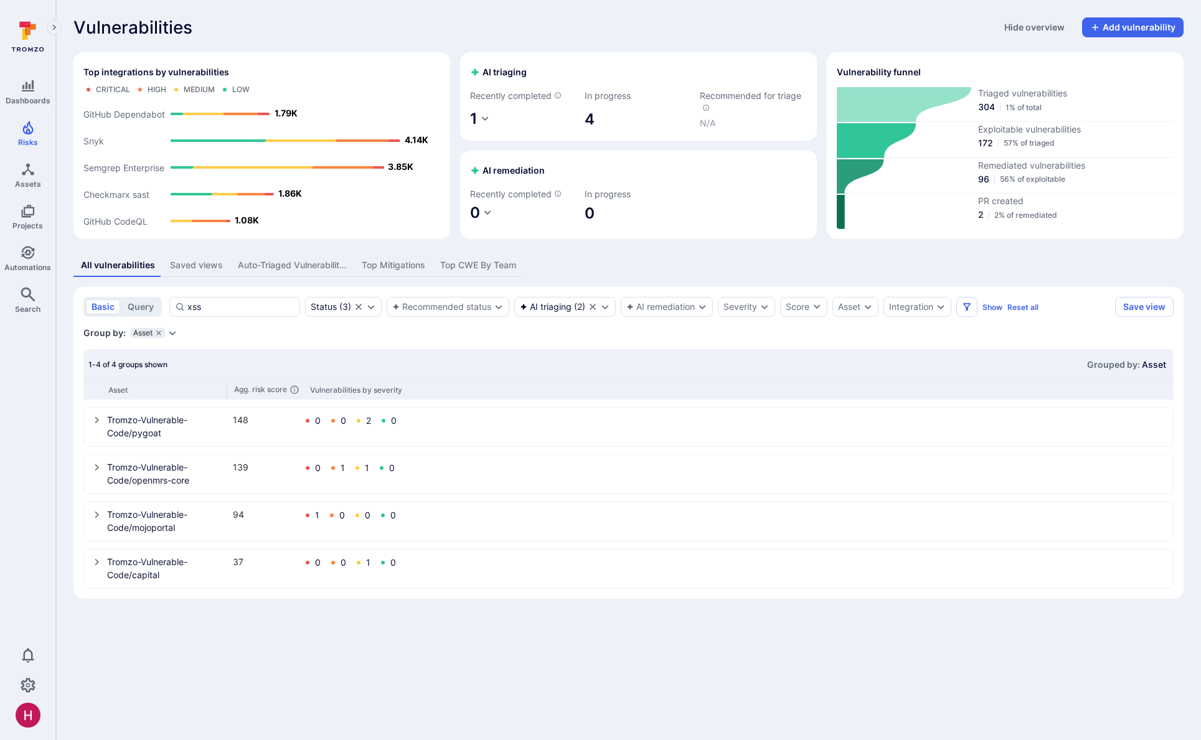
click at [98, 418] on icon "select group" at bounding box center [97, 420] width 10 height 10
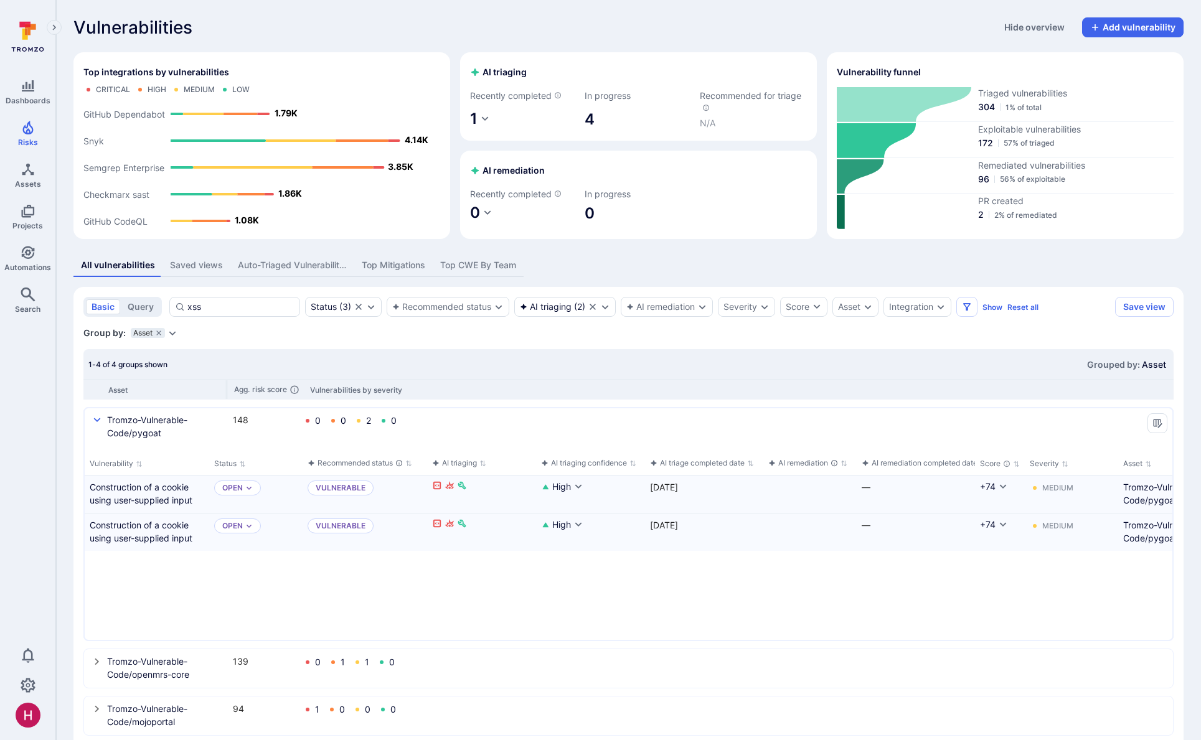
click at [95, 418] on icon "select group" at bounding box center [97, 420] width 7 height 4
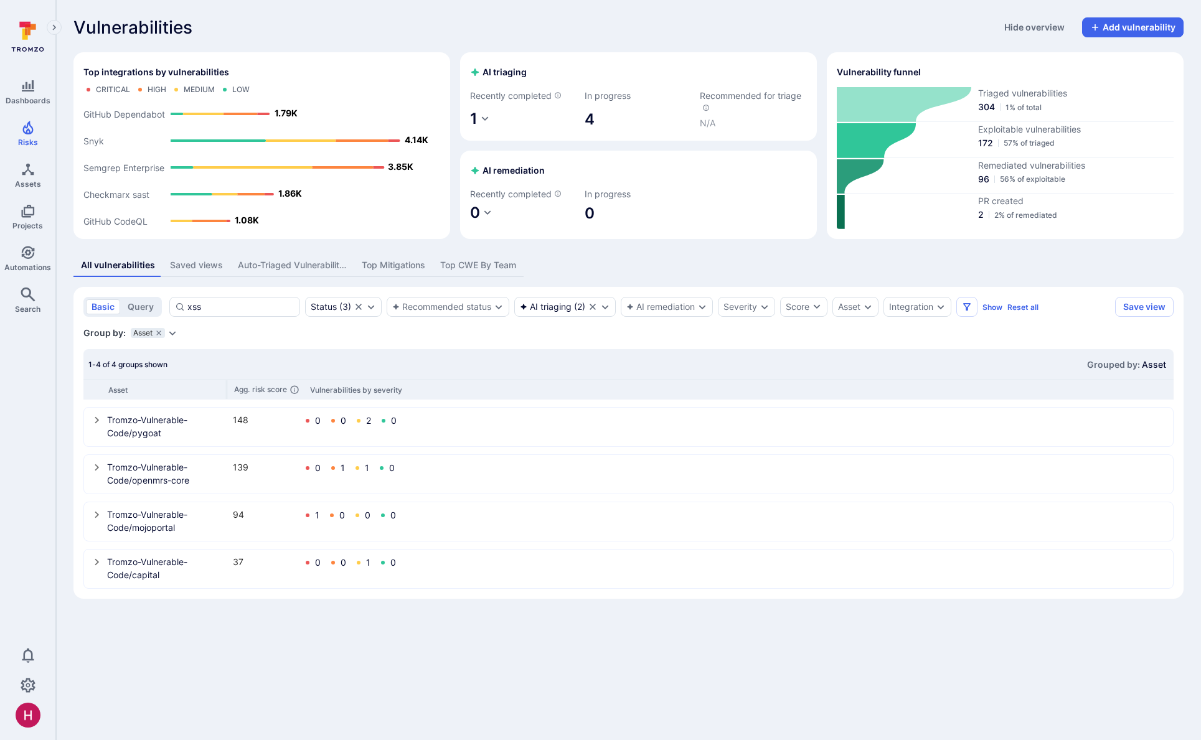
click at [428, 331] on div "Group by: Asset Select parameter" at bounding box center [628, 333] width 1090 height 12
click at [27, 171] on icon "Assets" at bounding box center [28, 169] width 12 height 12
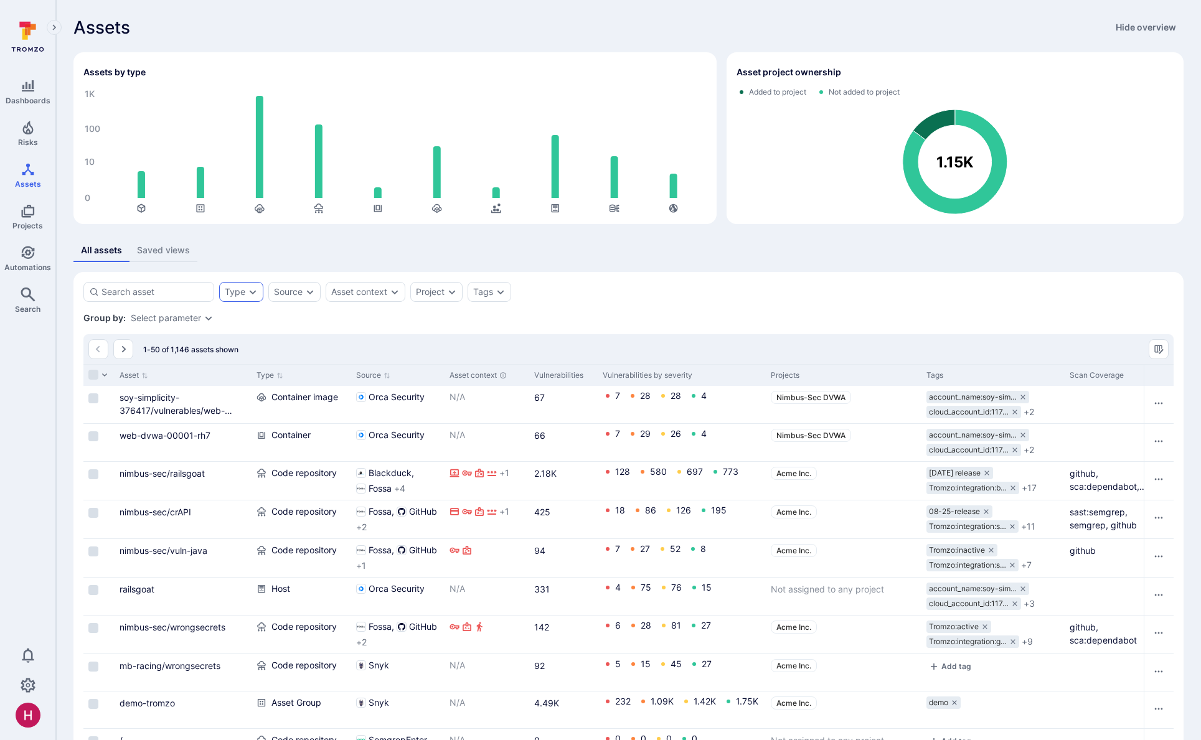
click at [234, 294] on div "Type" at bounding box center [235, 292] width 21 height 10
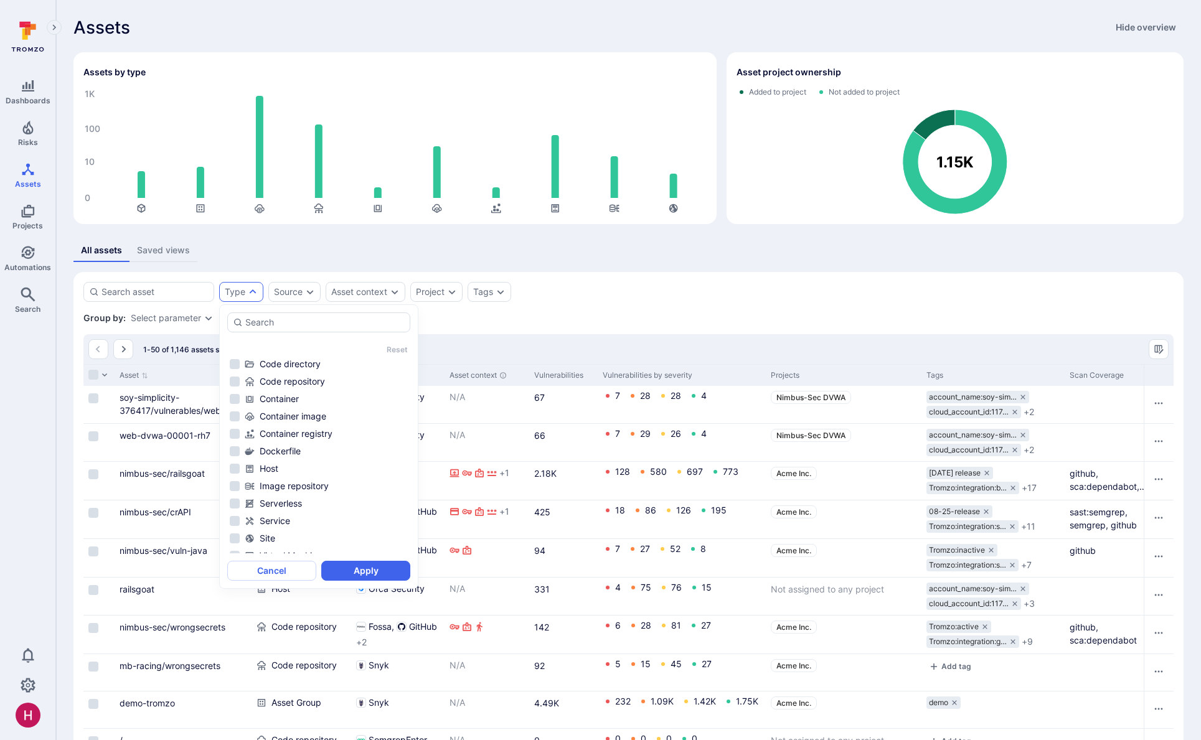
scroll to position [82, 0]
click at [277, 572] on button "Cancel" at bounding box center [271, 571] width 89 height 20
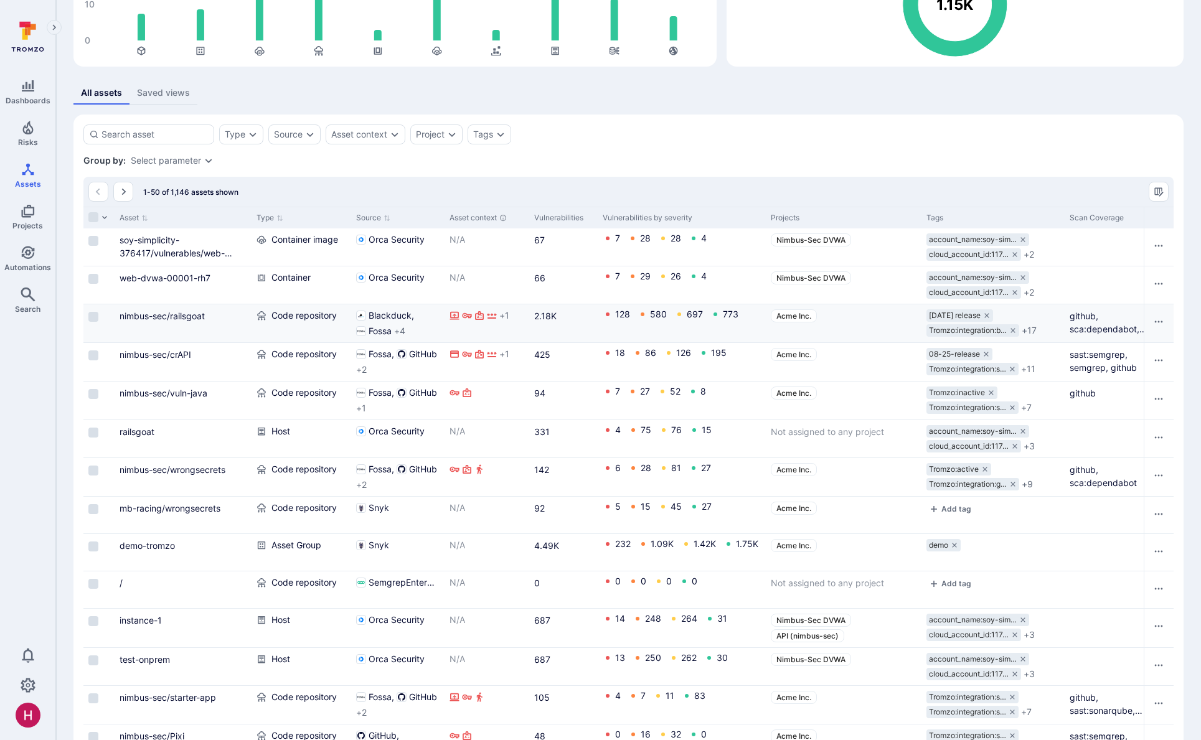
scroll to position [159, 0]
click at [197, 316] on link "nimbus-sec/railsgoat" at bounding box center [162, 314] width 85 height 11
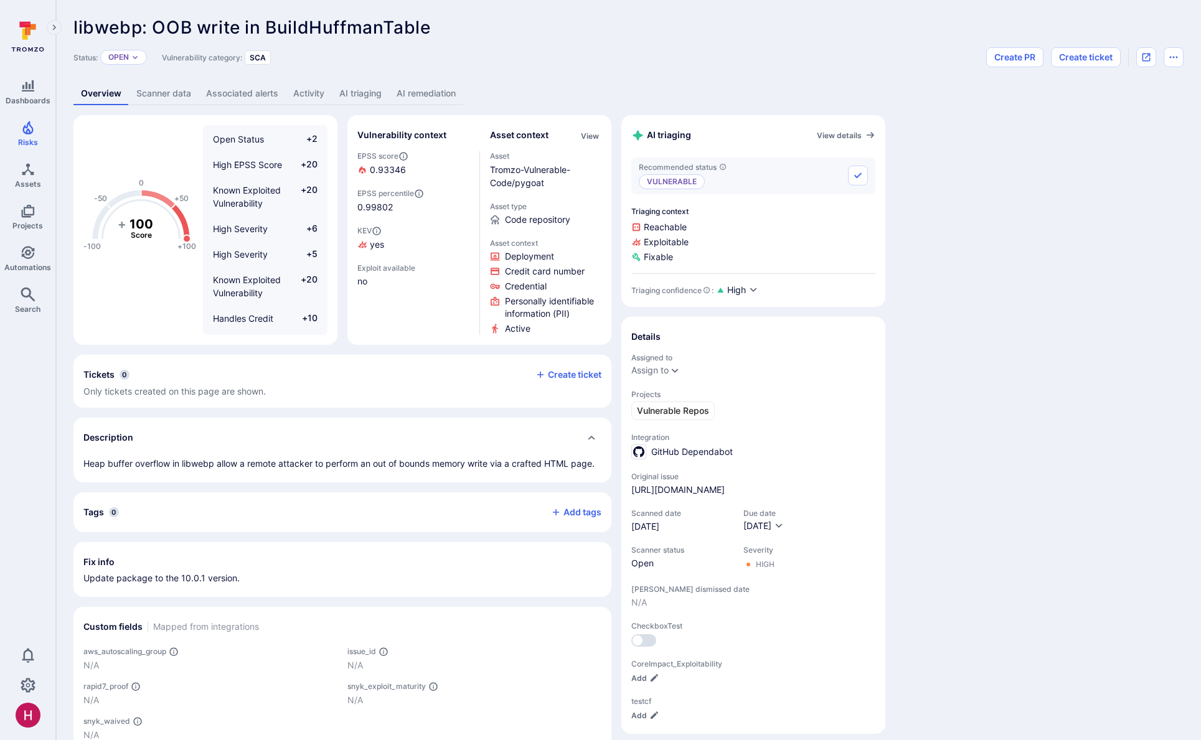
click at [440, 96] on link "AI remediation" at bounding box center [426, 93] width 74 height 23
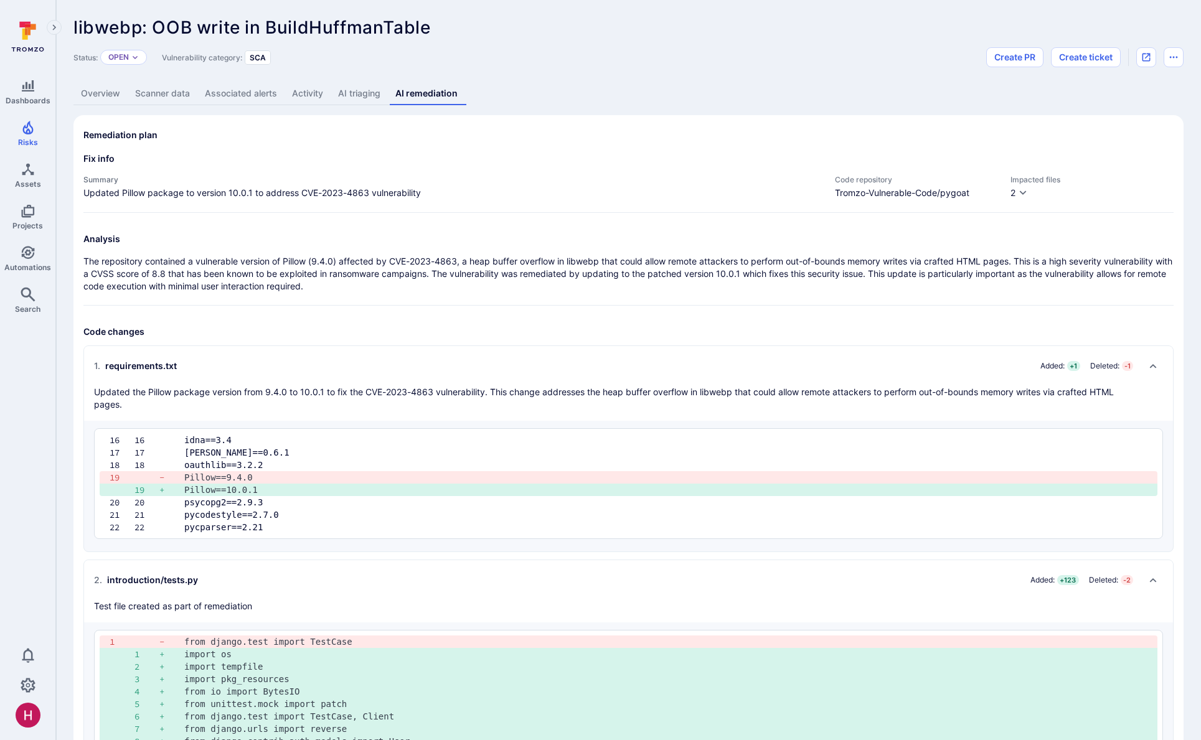
click at [367, 88] on link "AI triaging" at bounding box center [359, 93] width 57 height 23
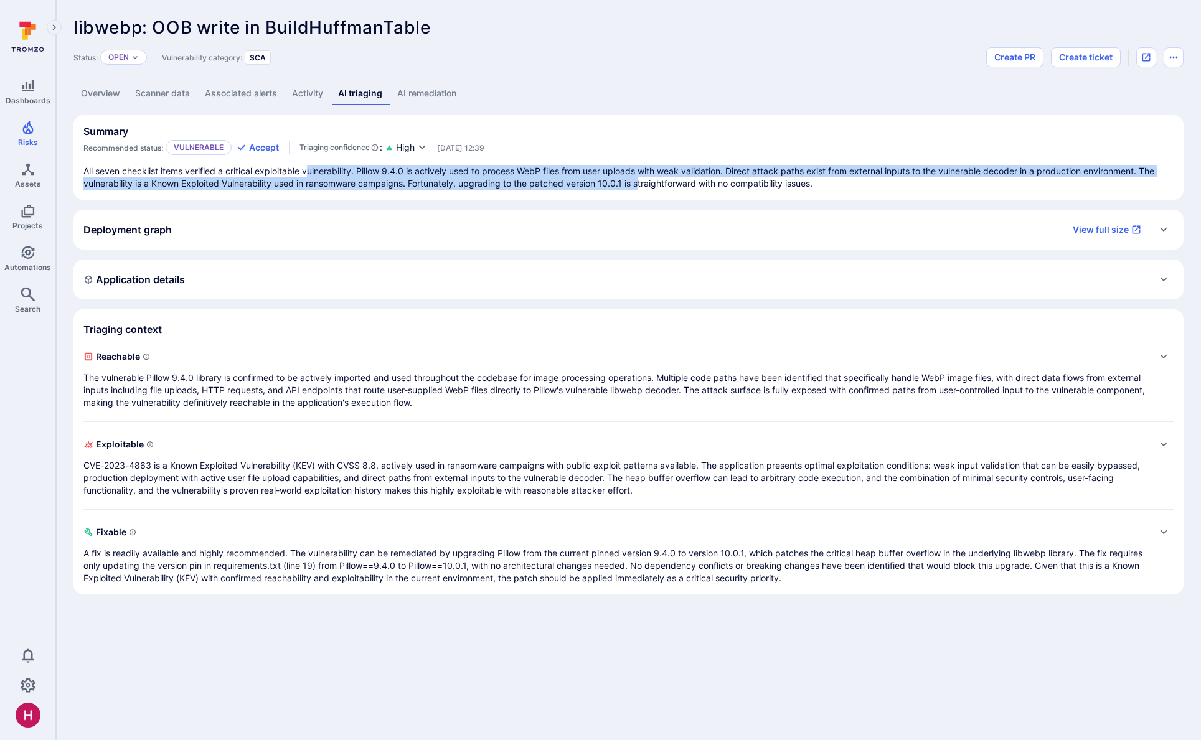
drag, startPoint x: 320, startPoint y: 173, endPoint x: 641, endPoint y: 187, distance: 320.9
click at [640, 187] on p "All seven checklist items verified a critical exploitable vulnerability. Pillow…" at bounding box center [628, 177] width 1090 height 25
drag, startPoint x: 641, startPoint y: 187, endPoint x: 724, endPoint y: 190, distance: 83.5
click at [641, 187] on p "All seven checklist items verified a critical exploitable vulnerability. Pillow…" at bounding box center [628, 177] width 1090 height 25
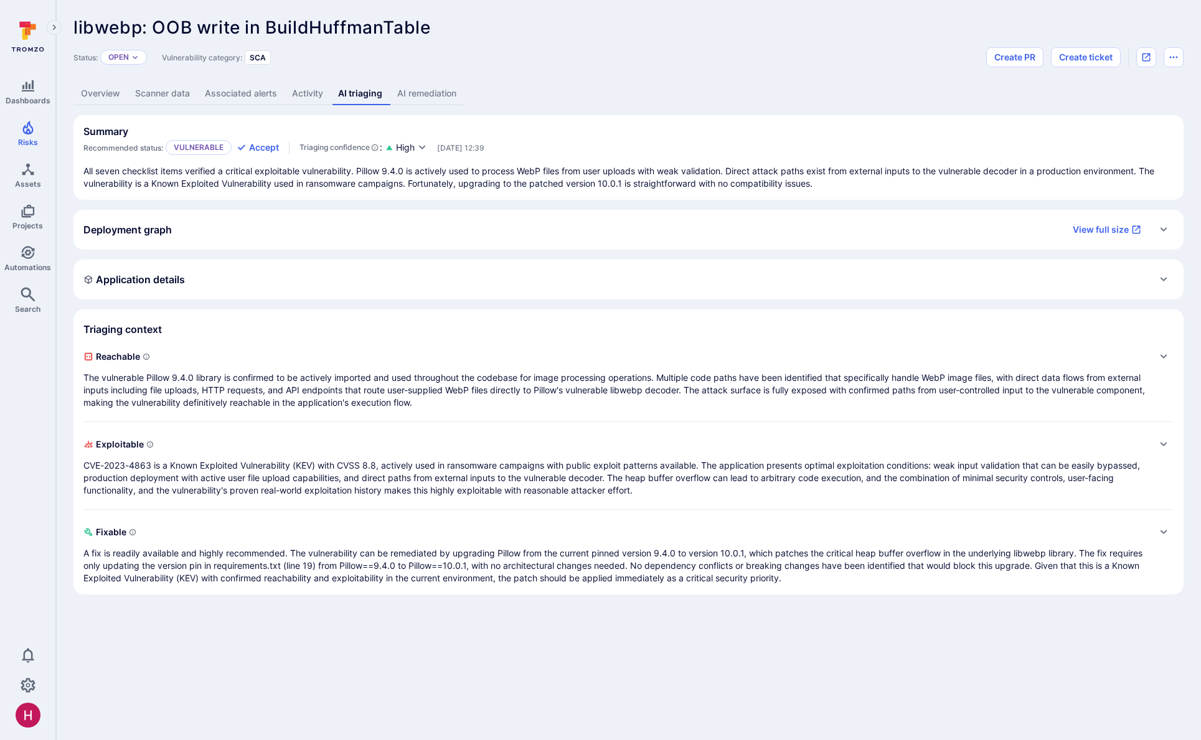
click at [813, 187] on p "All seven checklist items verified a critical exploitable vulnerability. Pillow…" at bounding box center [628, 177] width 1090 height 25
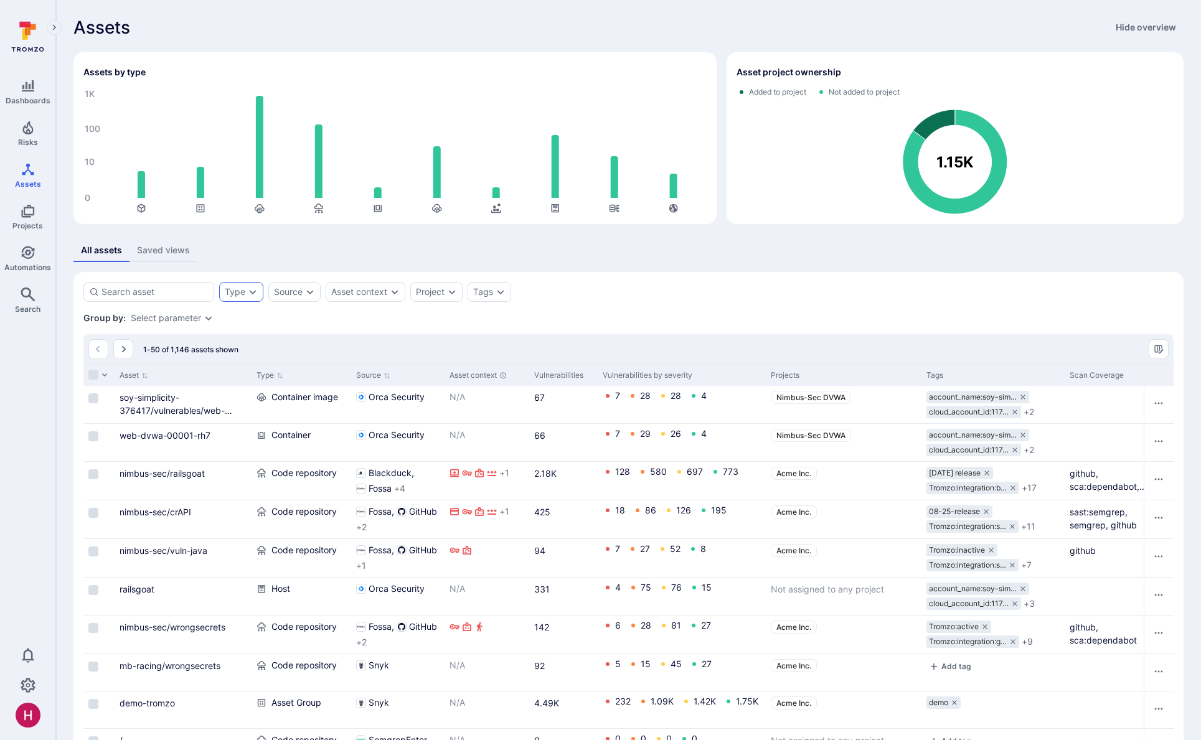
click at [232, 289] on div "Type" at bounding box center [235, 292] width 21 height 10
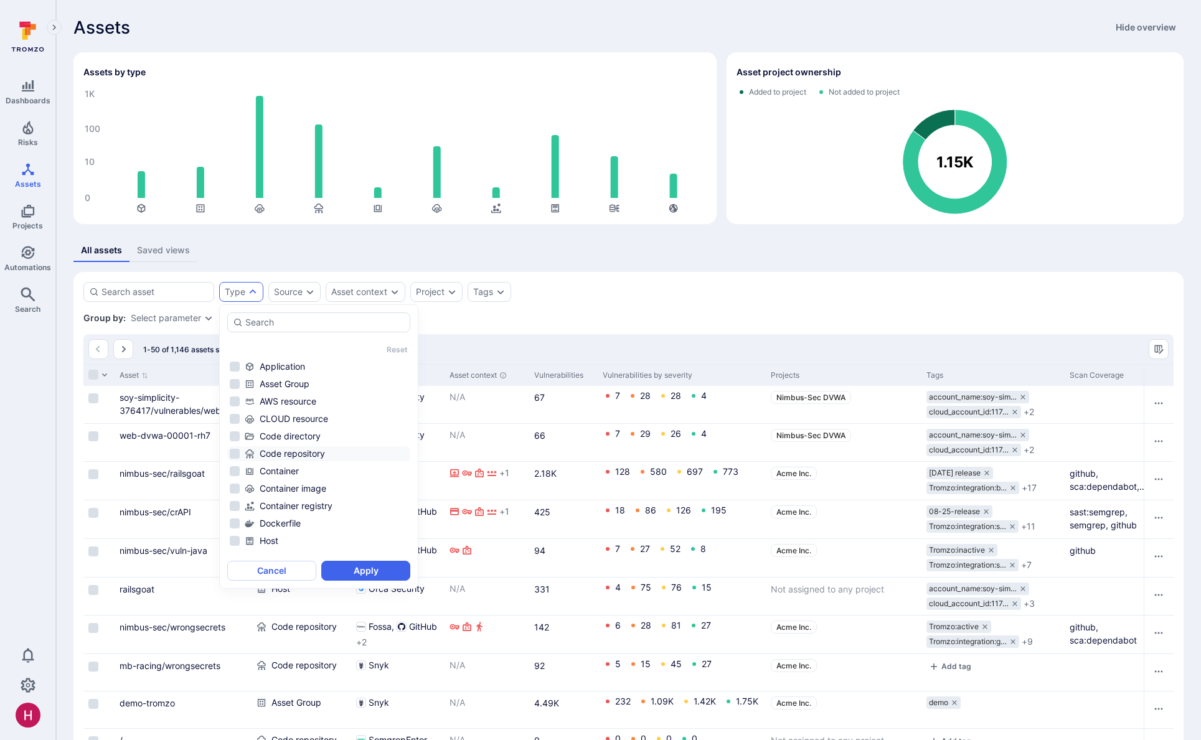
click at [313, 453] on div "Code repository" at bounding box center [326, 454] width 163 height 12
click at [370, 577] on button "Apply" at bounding box center [365, 571] width 89 height 20
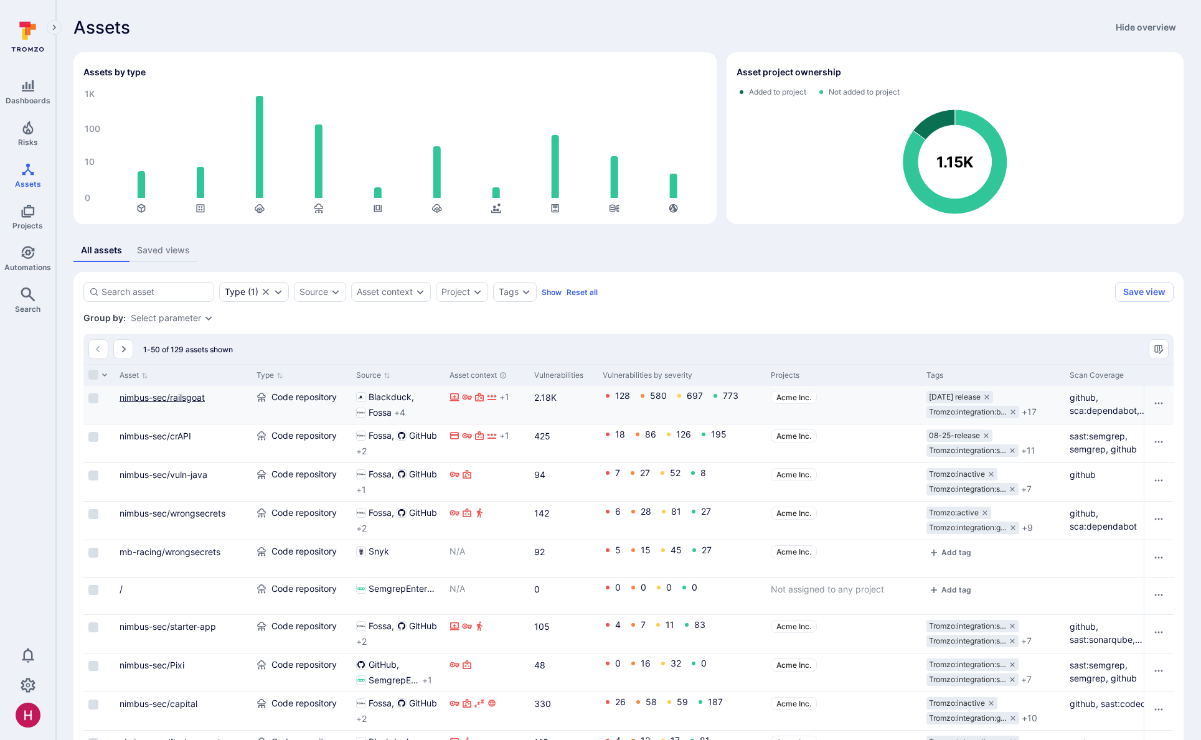
click at [199, 399] on link "nimbus-sec/railsgoat" at bounding box center [162, 397] width 85 height 11
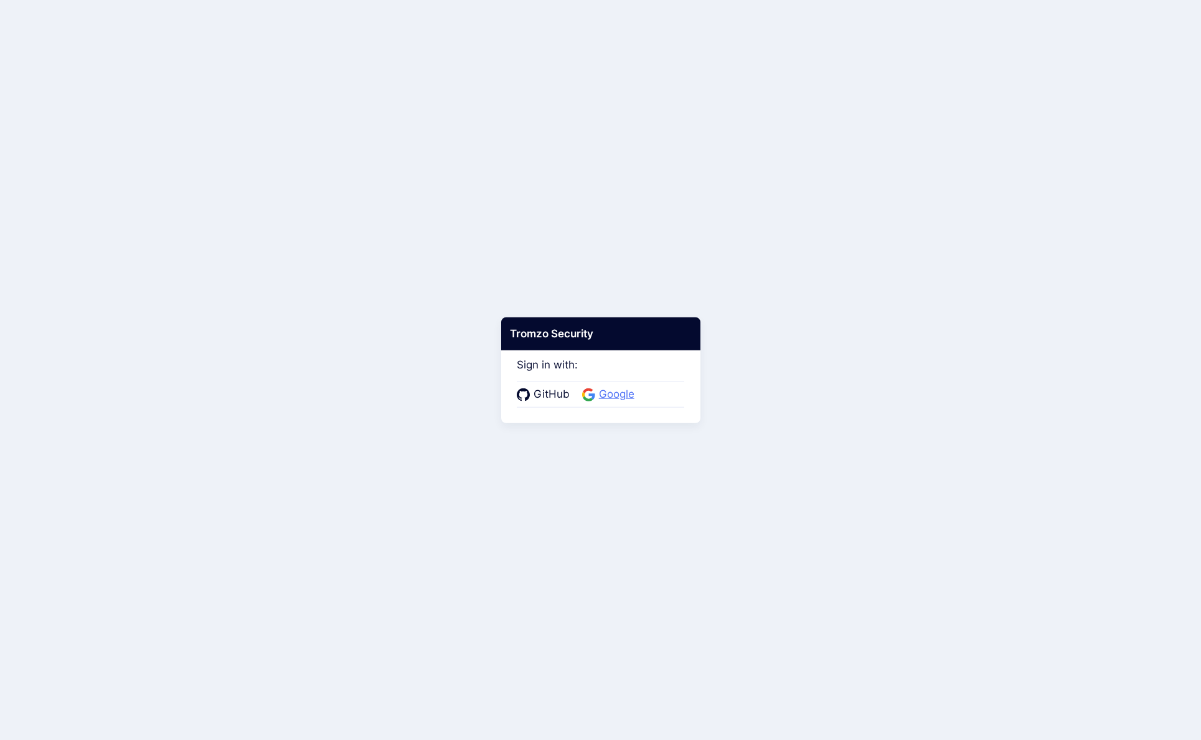
click at [608, 394] on span "Google" at bounding box center [616, 395] width 43 height 16
